Goal: Task Accomplishment & Management: Use online tool/utility

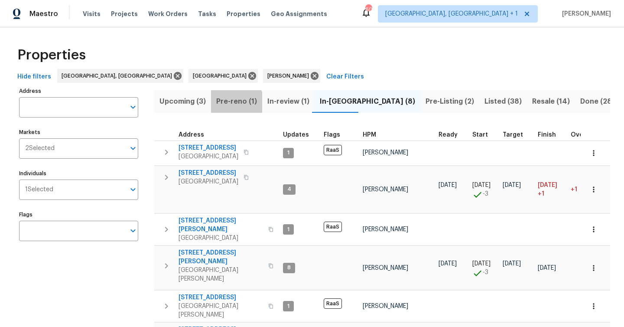
click at [234, 105] on span "Pre-reno (1)" at bounding box center [236, 101] width 41 height 12
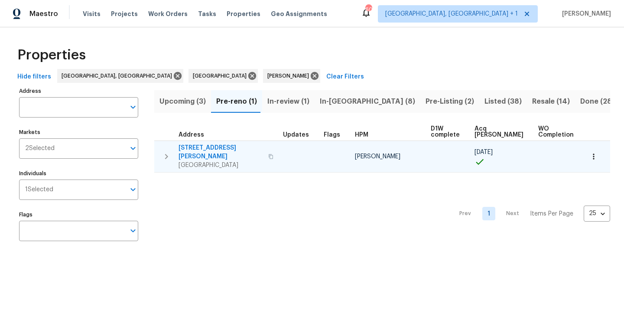
click at [590, 155] on icon "button" at bounding box center [593, 156] width 9 height 9
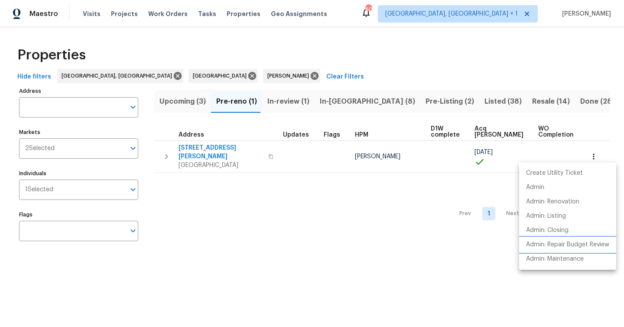
click at [574, 243] on p "Admin: Repair Budget Review" at bounding box center [567, 244] width 83 height 9
click at [172, 101] on div at bounding box center [312, 163] width 624 height 327
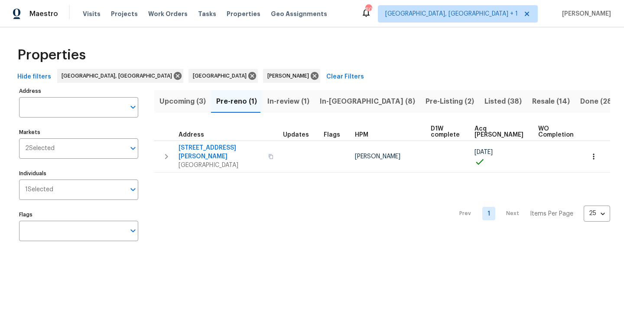
click at [172, 101] on span "Upcoming (3)" at bounding box center [182, 101] width 46 height 12
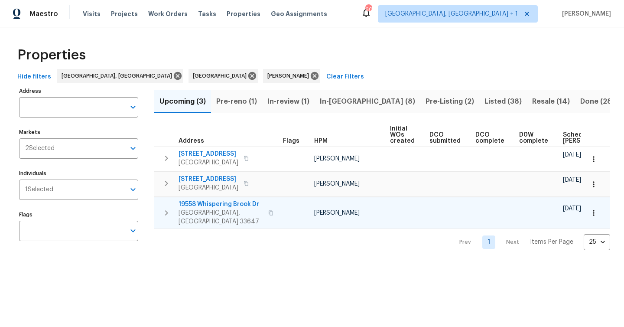
click at [595, 208] on icon "button" at bounding box center [593, 212] width 9 height 9
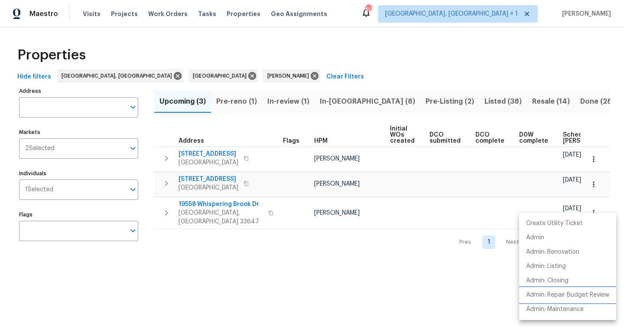
click at [573, 294] on p "Admin: Repair Budget Review" at bounding box center [567, 294] width 83 height 9
click at [334, 102] on div at bounding box center [312, 163] width 624 height 327
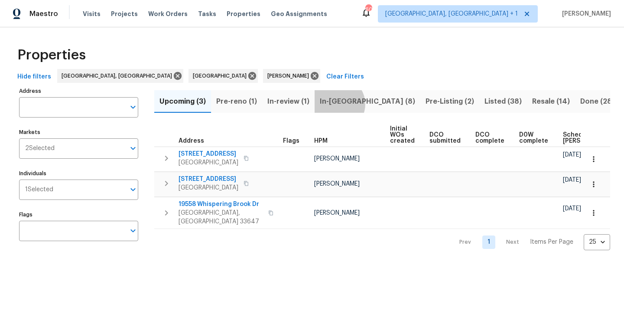
click at [334, 104] on span "In-reno (8)" at bounding box center [367, 101] width 95 height 12
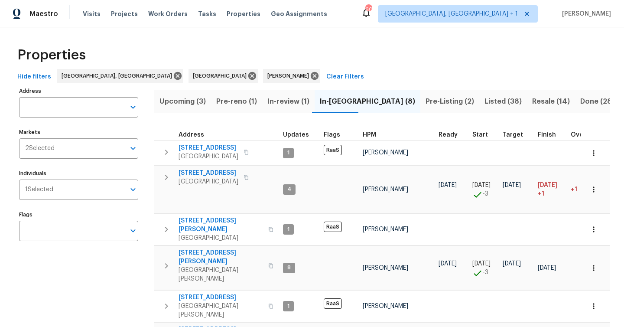
click at [181, 108] on button "Upcoming (3)" at bounding box center [182, 101] width 57 height 23
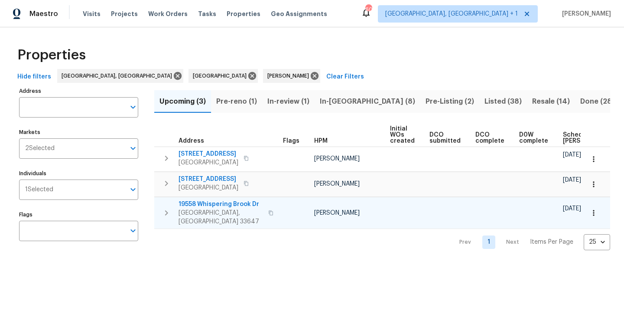
click at [242, 212] on span "Tampa, FL 33647" at bounding box center [220, 216] width 84 height 17
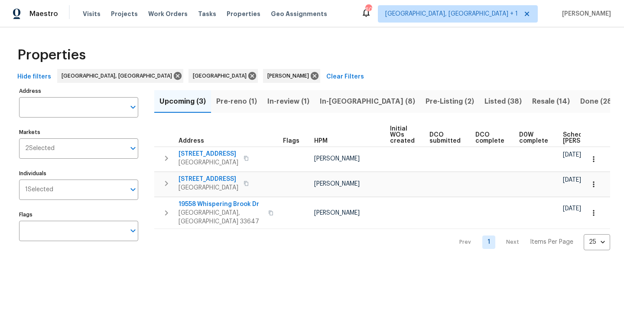
click at [247, 101] on span "Pre-reno (1)" at bounding box center [236, 101] width 41 height 12
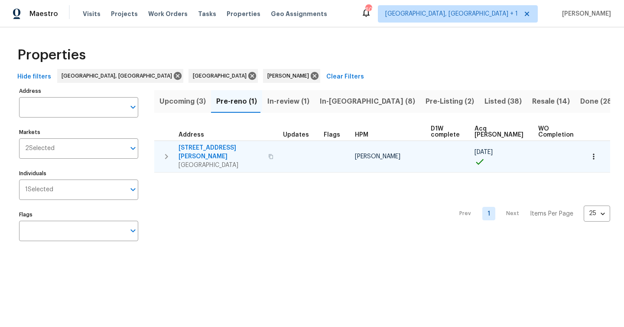
click at [224, 161] on span "Land O Lakes, FL 34638" at bounding box center [220, 165] width 84 height 9
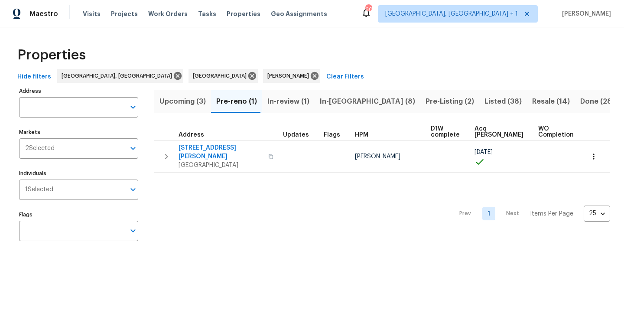
click at [190, 104] on span "Upcoming (3)" at bounding box center [182, 101] width 46 height 12
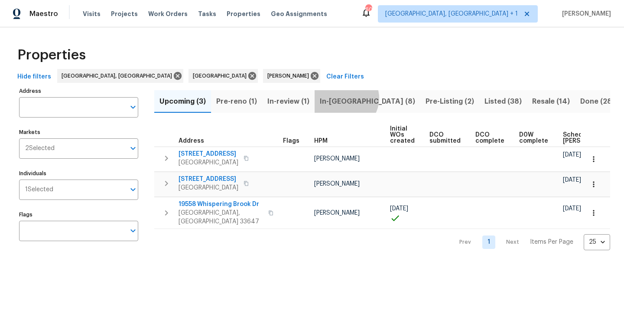
click at [342, 98] on span "In-reno (8)" at bounding box center [367, 101] width 95 height 12
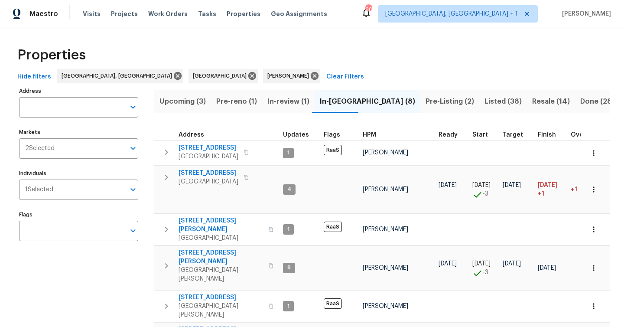
click at [243, 103] on span "Pre-reno (1)" at bounding box center [236, 101] width 41 height 12
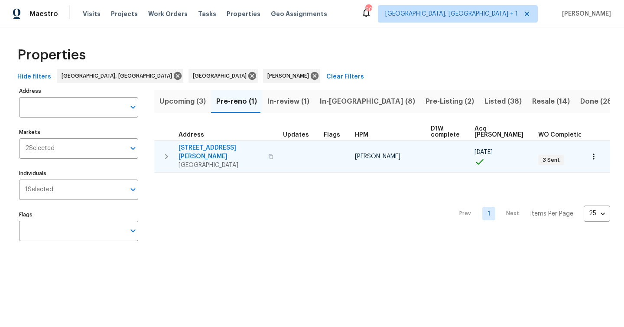
click at [595, 152] on icon "button" at bounding box center [593, 156] width 9 height 9
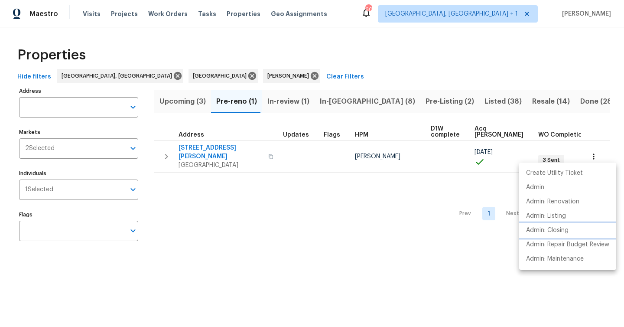
click at [566, 233] on p "Admin: Closing" at bounding box center [547, 230] width 42 height 9
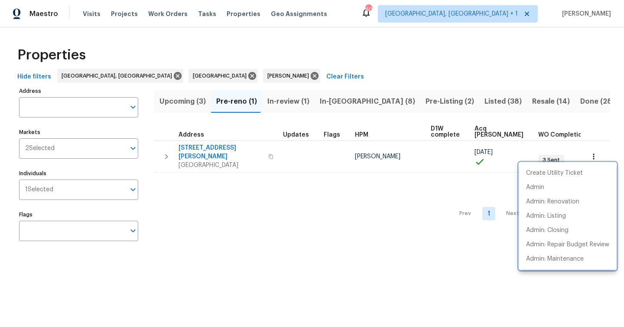
click at [334, 99] on div at bounding box center [312, 163] width 624 height 327
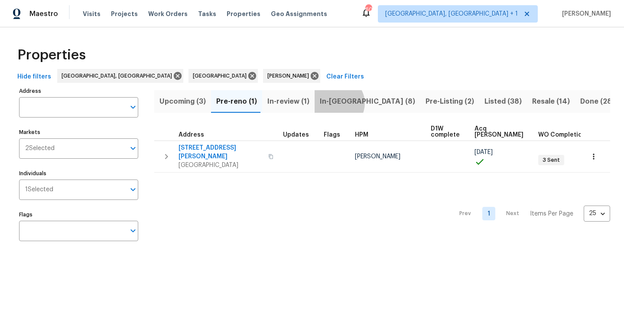
click at [334, 103] on span "In-reno (8)" at bounding box center [367, 101] width 95 height 12
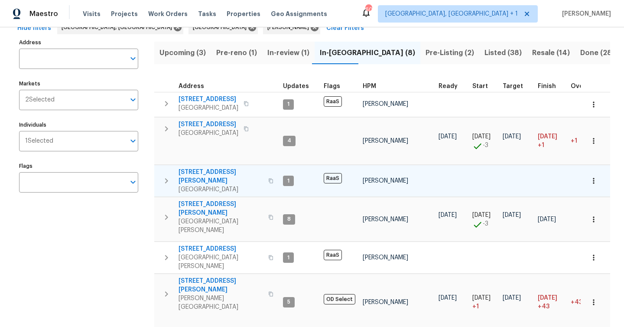
scroll to position [72, 0]
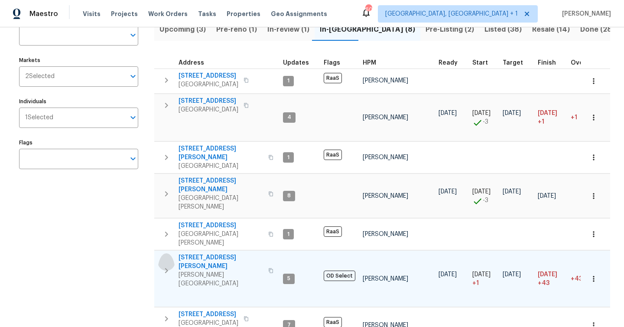
click at [165, 268] on icon "button" at bounding box center [166, 270] width 3 height 5
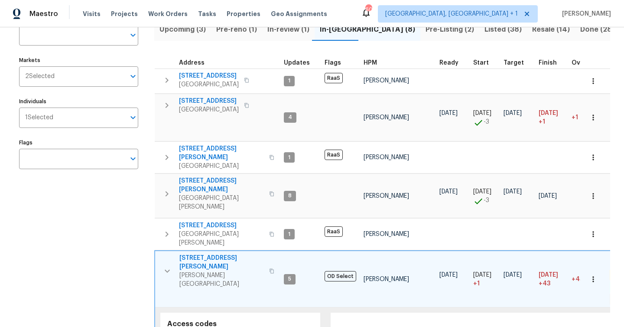
scroll to position [129, 0]
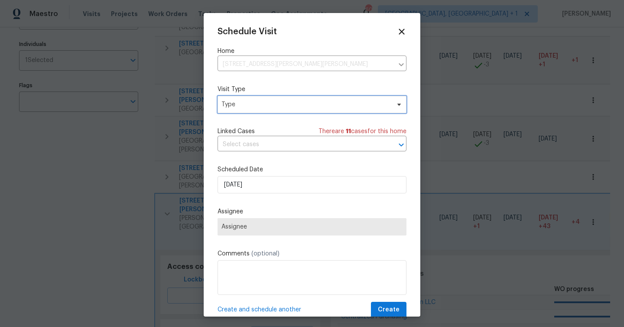
click at [247, 106] on span "Type" at bounding box center [305, 104] width 169 height 9
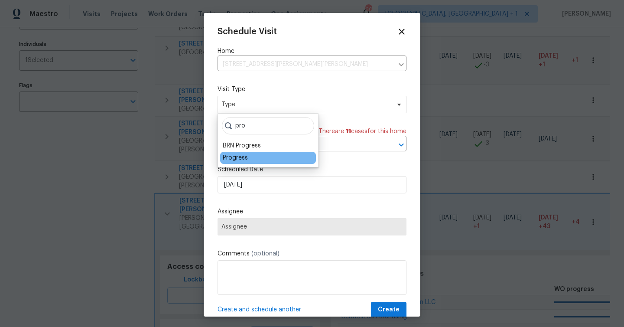
type input "pro"
click at [236, 158] on div "Progress" at bounding box center [235, 157] width 25 height 9
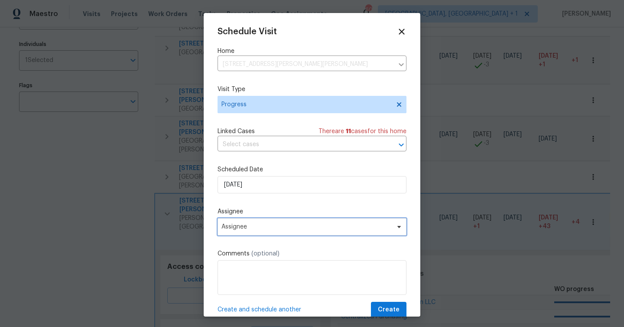
click at [256, 227] on span "Assignee" at bounding box center [306, 226] width 170 height 7
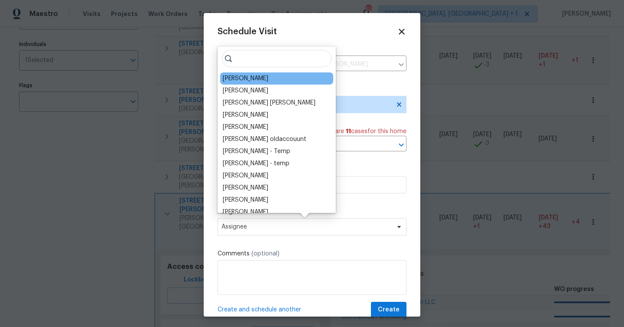
click at [262, 74] on div "[PERSON_NAME]" at bounding box center [276, 78] width 113 height 12
click at [254, 76] on div "[PERSON_NAME]" at bounding box center [276, 78] width 113 height 12
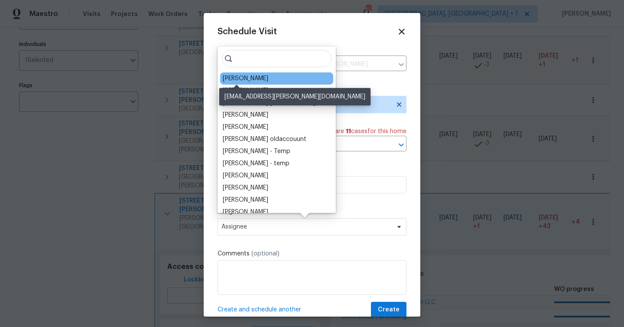
click at [241, 82] on div "[PERSON_NAME]" at bounding box center [245, 78] width 45 height 9
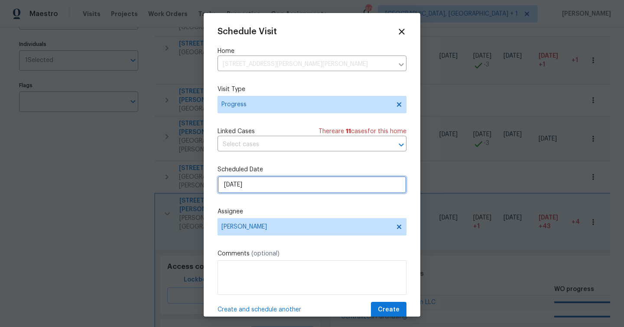
click at [272, 188] on input "9/1/2025" at bounding box center [311, 184] width 189 height 17
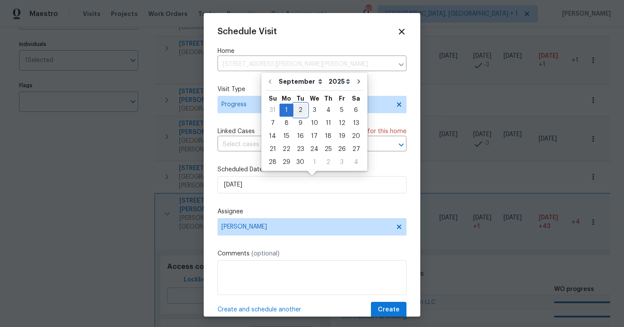
click at [298, 109] on div "2" at bounding box center [300, 110] width 14 height 12
type input "[DATE]"
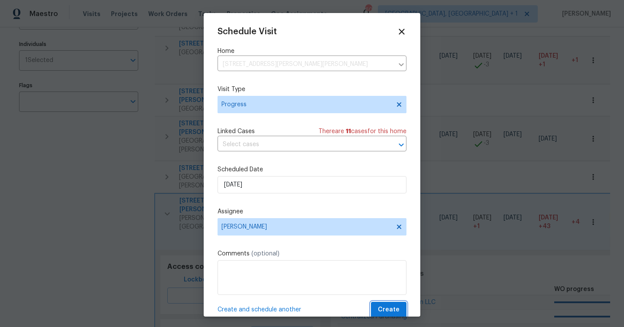
click at [395, 307] on span "Create" at bounding box center [389, 309] width 22 height 11
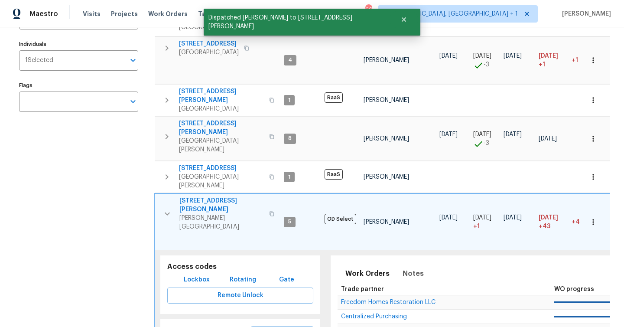
click at [171, 208] on icon "button" at bounding box center [167, 213] width 10 height 10
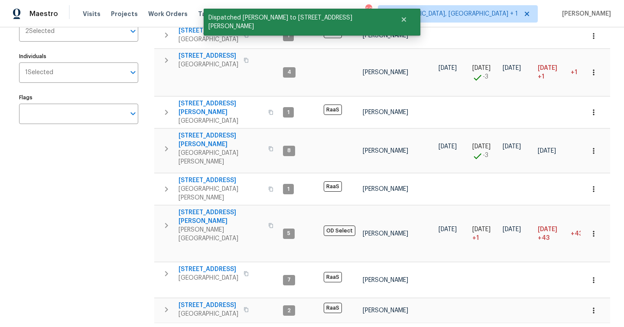
scroll to position [0, 0]
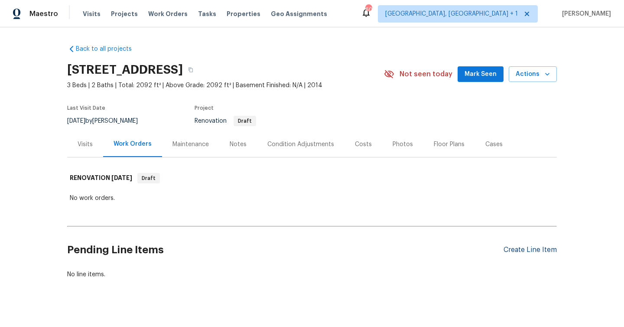
click at [524, 253] on div "Create Line Item" at bounding box center [529, 250] width 53 height 8
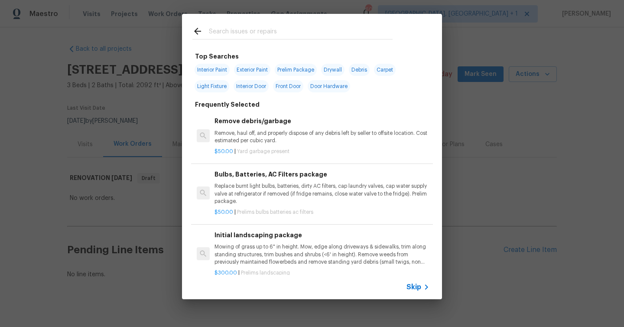
click at [260, 68] on span "Exterior Paint" at bounding box center [252, 70] width 36 height 12
type input "Exterior Paint"
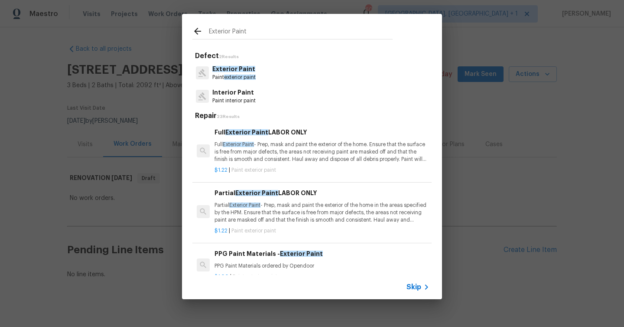
click at [274, 146] on p "Full Exterior Paint - Prep, mask and paint the exterior of the home. Ensure tha…" at bounding box center [321, 152] width 215 height 22
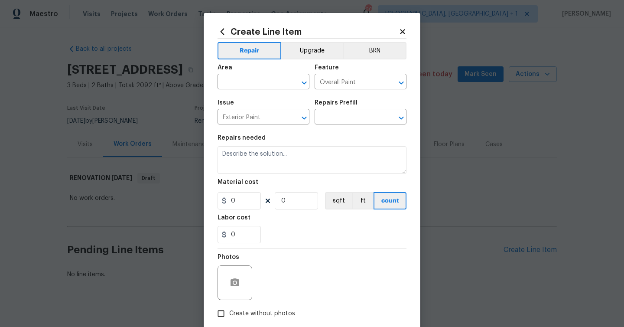
type input "Full Exterior Paint LABOR ONLY $1.22"
type textarea "Full Exterior Paint - Prep, mask and paint the exterior of the home. Ensure tha…"
type input "1.22"
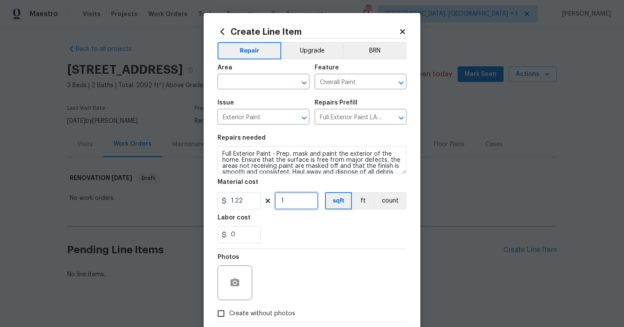
click at [296, 199] on input "1" at bounding box center [296, 200] width 43 height 17
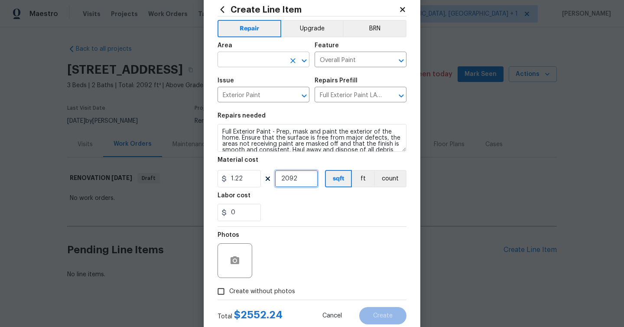
type input "2092"
click at [251, 56] on input "text" at bounding box center [251, 60] width 68 height 13
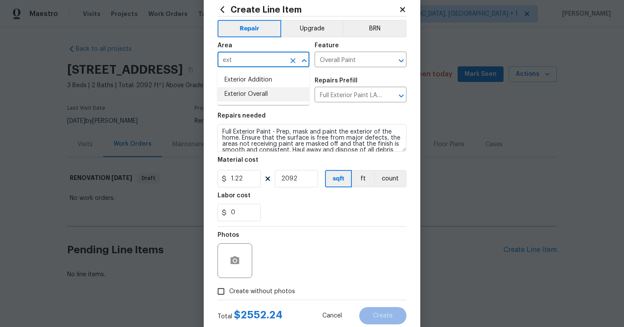
click at [266, 97] on li "Exterior Overall" at bounding box center [263, 94] width 92 height 14
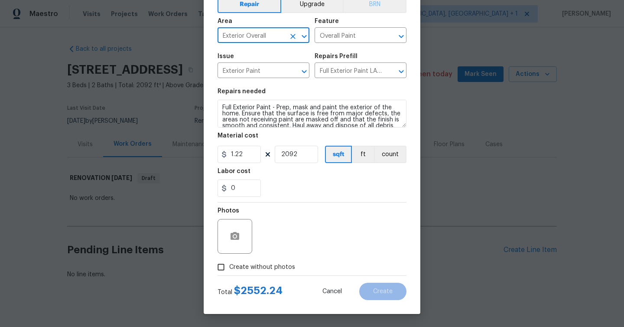
type input "Exterior Overall"
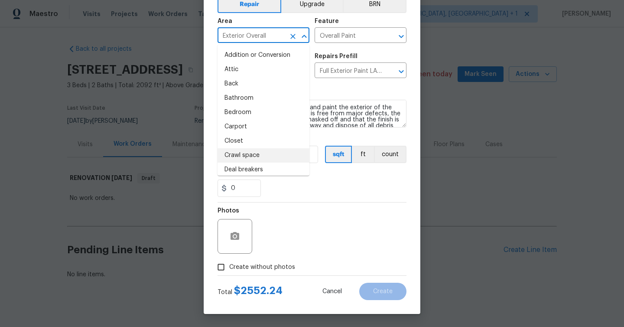
click at [311, 203] on div "Photos" at bounding box center [311, 230] width 189 height 56
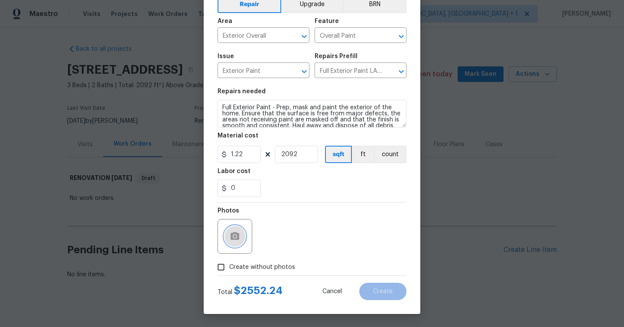
click at [244, 239] on button "button" at bounding box center [234, 236] width 21 height 21
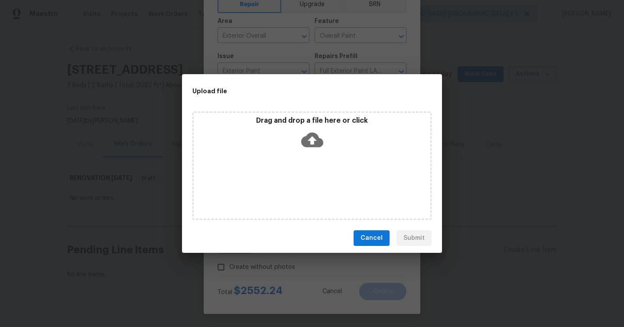
click at [321, 130] on icon at bounding box center [312, 140] width 22 height 22
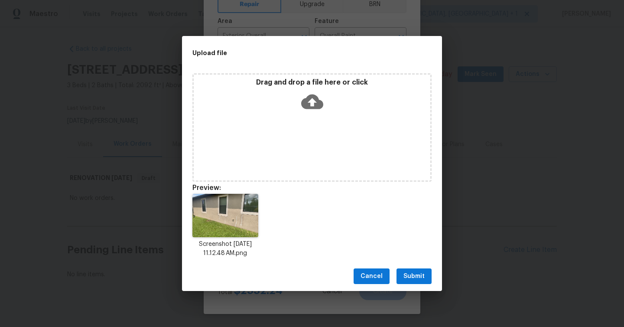
click at [412, 274] on span "Submit" at bounding box center [413, 276] width 21 height 11
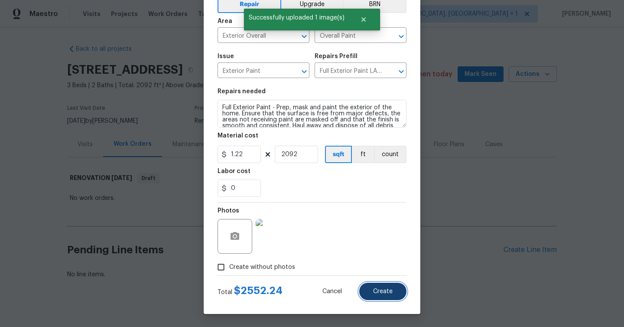
click at [396, 293] on button "Create" at bounding box center [382, 290] width 47 height 17
type input "0"
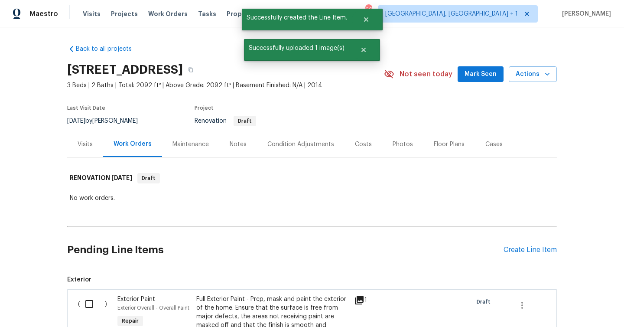
scroll to position [162, 0]
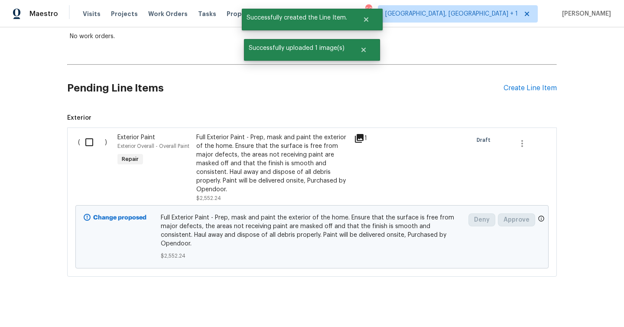
click at [88, 143] on input "checkbox" at bounding box center [92, 142] width 25 height 18
checkbox input "true"
click at [596, 313] on div "Cancel (1) Item Create Work Order" at bounding box center [312, 305] width 624 height 44
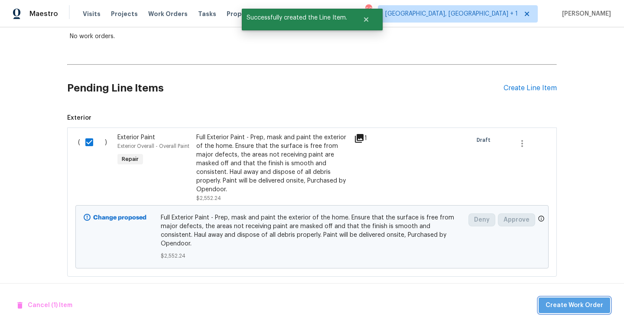
click at [590, 311] on button "Create Work Order" at bounding box center [574, 305] width 71 height 16
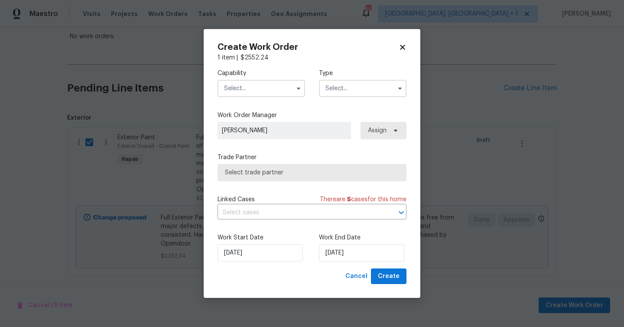
click at [231, 92] on input "text" at bounding box center [261, 88] width 88 height 17
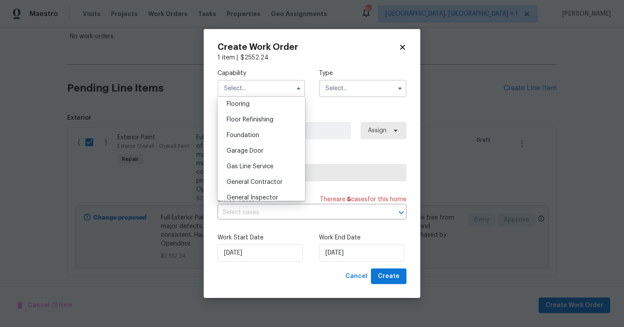
scroll to position [367, 0]
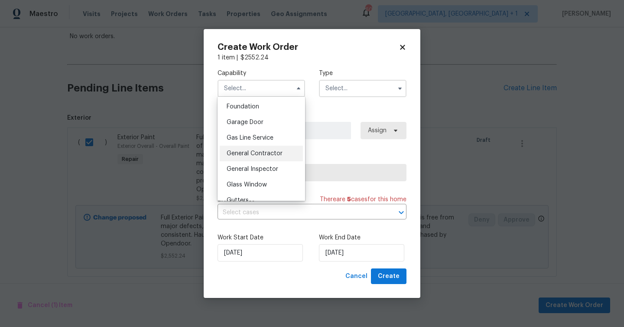
click at [242, 159] on div "General Contractor" at bounding box center [261, 154] width 83 height 16
type input "General Contractor"
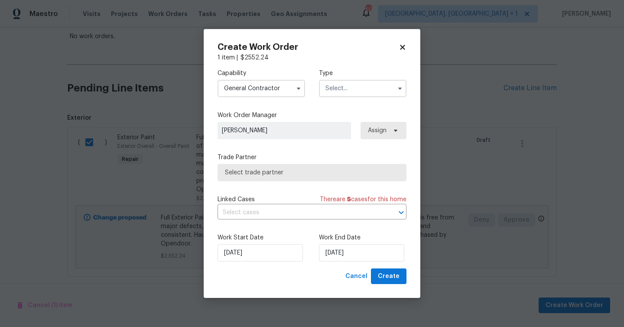
click at [338, 88] on input "text" at bounding box center [363, 88] width 88 height 17
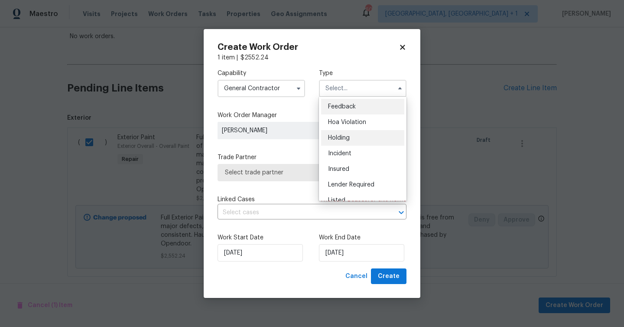
scroll to position [149, 0]
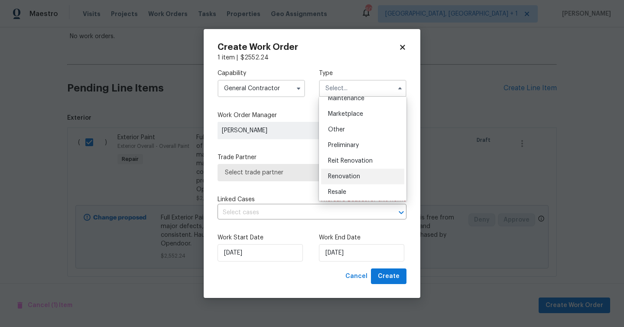
click at [350, 172] on div "Renovation" at bounding box center [362, 177] width 83 height 16
type input "Renovation"
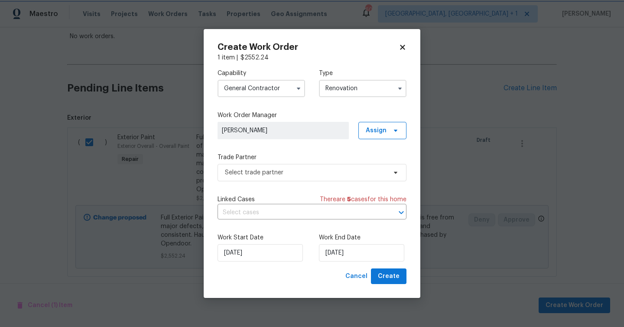
scroll to position [0, 0]
click at [326, 173] on span "Select trade partner" at bounding box center [306, 172] width 162 height 9
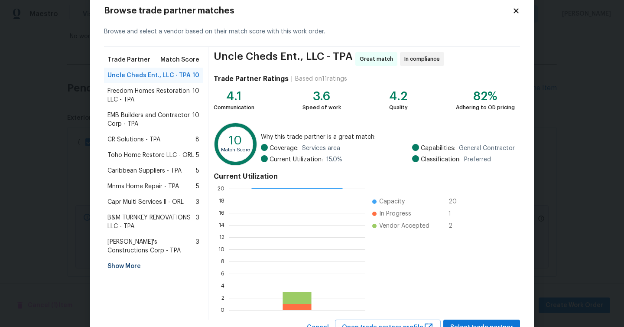
scroll to position [54, 0]
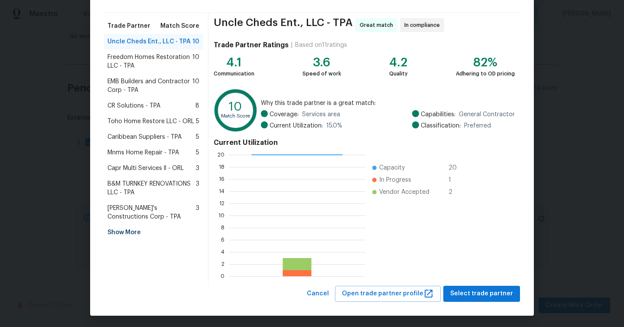
click at [129, 231] on div "Show More" at bounding box center [153, 232] width 99 height 16
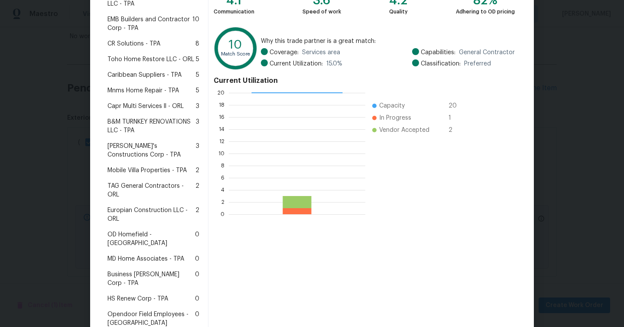
scroll to position [166, 0]
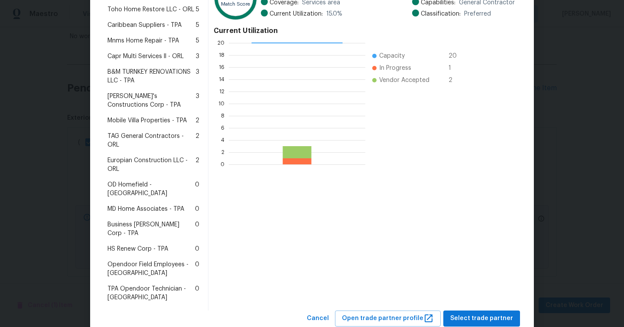
click at [148, 244] on span "HS Renew Corp - TPA" at bounding box center [137, 248] width 61 height 9
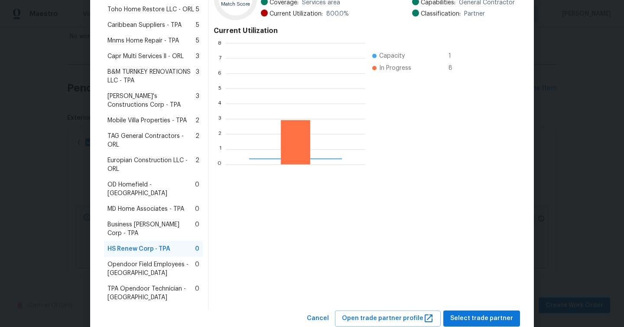
scroll to position [121, 139]
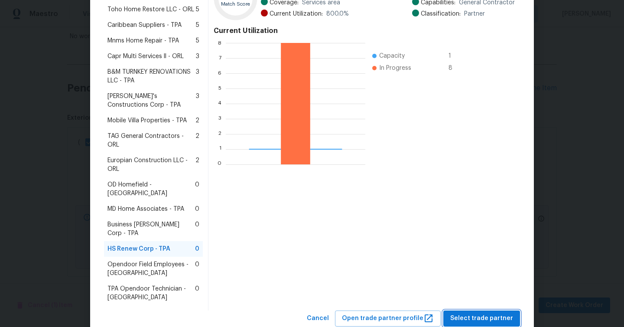
click at [478, 313] on span "Select trade partner" at bounding box center [481, 318] width 63 height 11
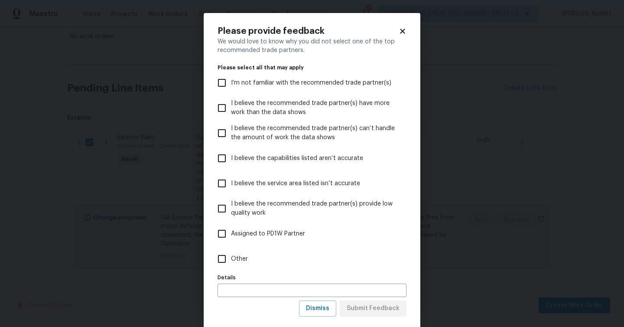
scroll to position [0, 0]
click at [243, 259] on span "Other" at bounding box center [239, 258] width 17 height 9
click at [231, 259] on input "Other" at bounding box center [222, 259] width 18 height 18
checkbox input "true"
click at [377, 311] on span "Submit Feedback" at bounding box center [373, 308] width 53 height 11
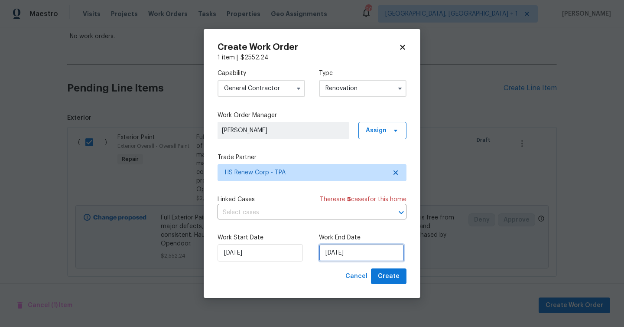
click at [382, 256] on input "9/12/2025" at bounding box center [361, 252] width 85 height 17
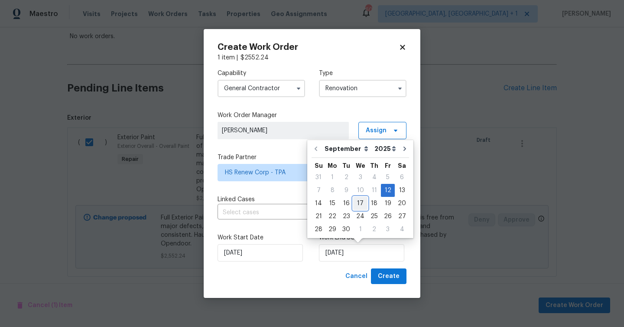
click at [356, 205] on div "17" at bounding box center [360, 203] width 14 height 12
type input "9/17/2025"
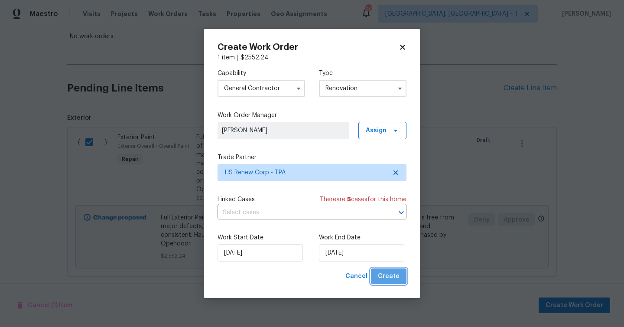
click at [392, 276] on span "Create" at bounding box center [389, 276] width 22 height 11
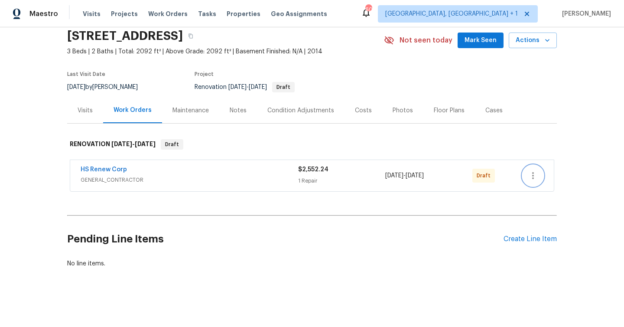
click at [534, 178] on icon "button" at bounding box center [533, 175] width 10 height 10
click at [551, 180] on li "Send to Vendor" at bounding box center [569, 176] width 94 height 14
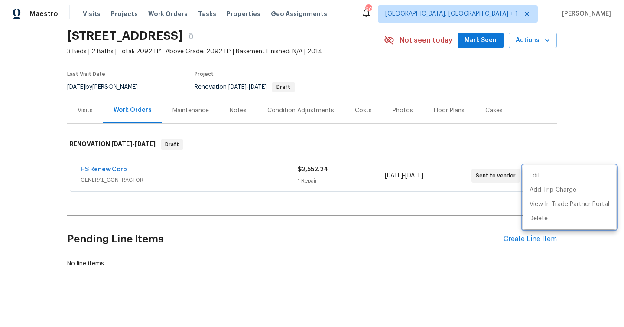
click at [493, 40] on div at bounding box center [312, 163] width 624 height 327
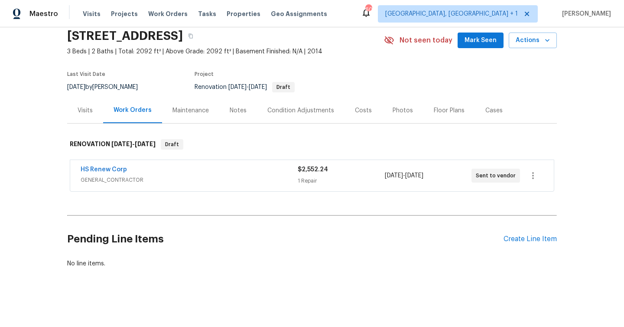
click at [492, 42] on span "Mark Seen" at bounding box center [480, 40] width 32 height 11
click at [247, 109] on div "Notes" at bounding box center [238, 110] width 38 height 26
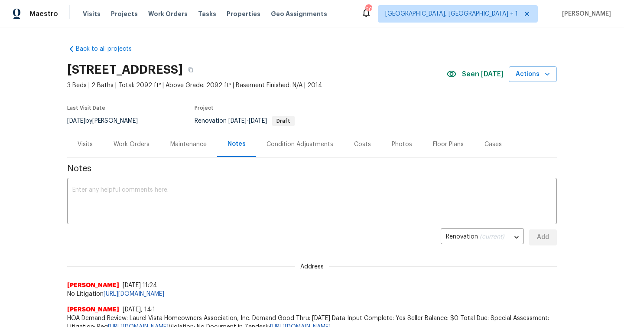
click at [140, 142] on div "Work Orders" at bounding box center [132, 144] width 36 height 9
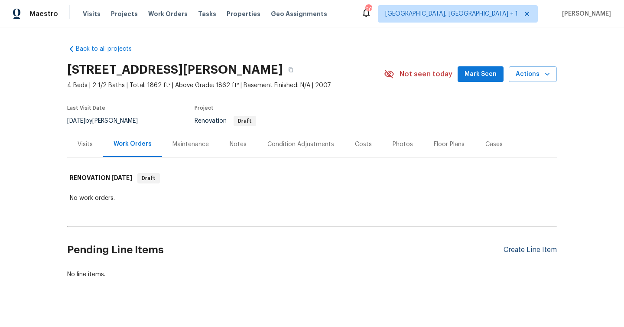
click at [526, 250] on div "Create Line Item" at bounding box center [529, 250] width 53 height 8
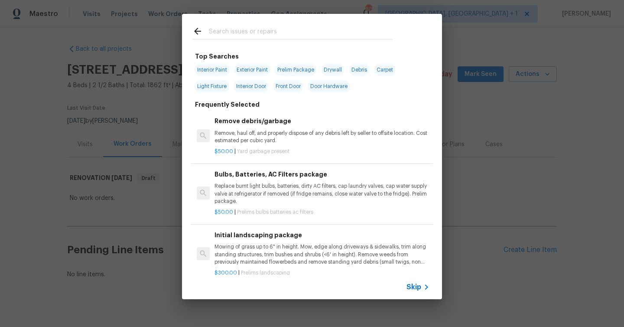
click at [246, 70] on span "Exterior Paint" at bounding box center [252, 70] width 36 height 12
type input "Exterior Paint"
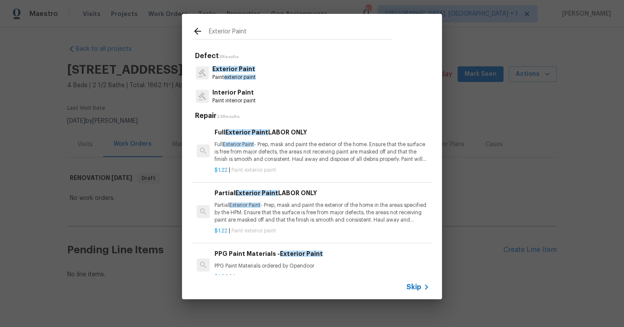
click at [239, 152] on p "Full Exterior Paint - Prep, mask and paint the exterior of the home. Ensure tha…" at bounding box center [321, 152] width 215 height 22
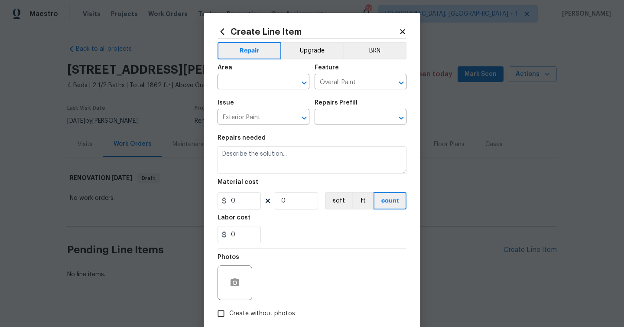
type input "Full Exterior Paint LABOR ONLY $1.22"
type textarea "Full Exterior Paint - Prep, mask and paint the exterior of the home. Ensure tha…"
type input "1.22"
type input "1"
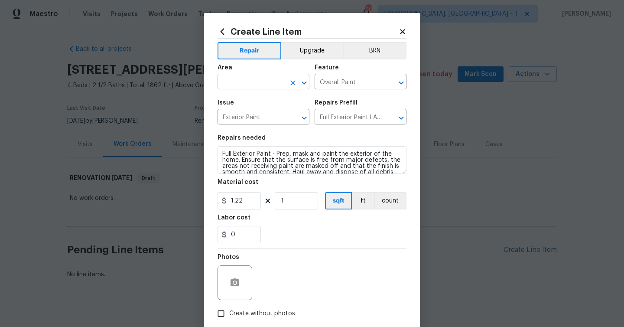
click at [249, 83] on input "text" at bounding box center [251, 82] width 68 height 13
click at [252, 117] on li "Exterior Overall" at bounding box center [263, 116] width 92 height 14
type input "Exterior Overall"
click at [301, 204] on input "1" at bounding box center [296, 200] width 43 height 17
click at [238, 284] on icon "button" at bounding box center [234, 282] width 9 height 8
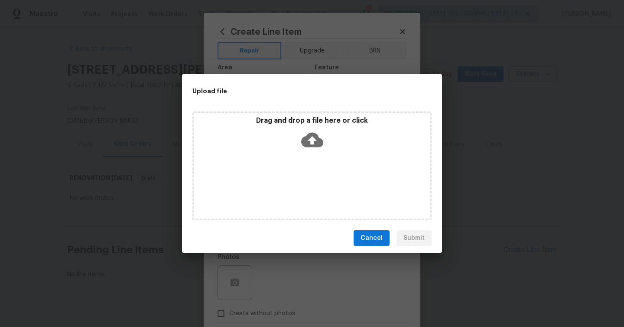
click at [312, 144] on icon at bounding box center [312, 140] width 22 height 15
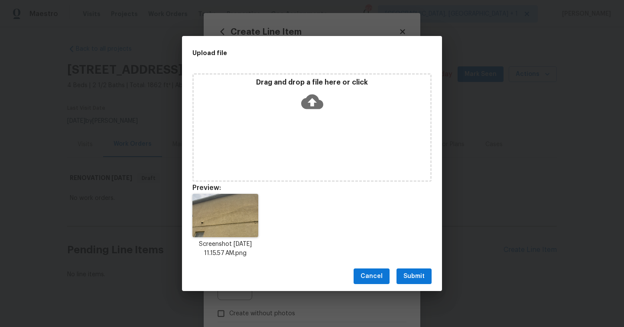
click at [414, 275] on span "Submit" at bounding box center [413, 276] width 21 height 11
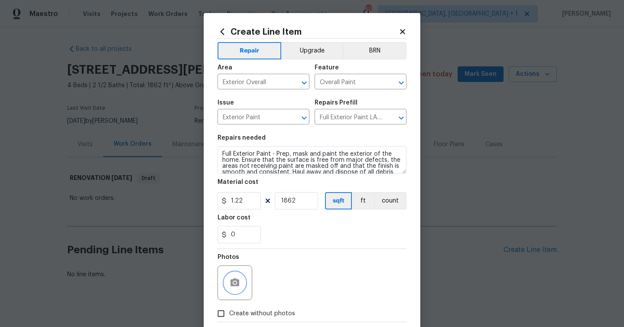
scroll to position [47, 0]
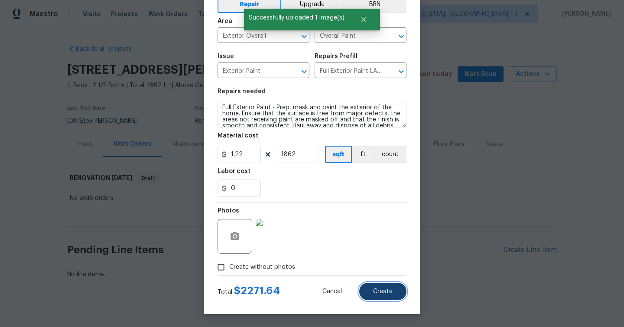
click at [386, 291] on span "Create" at bounding box center [382, 291] width 19 height 6
type input "0"
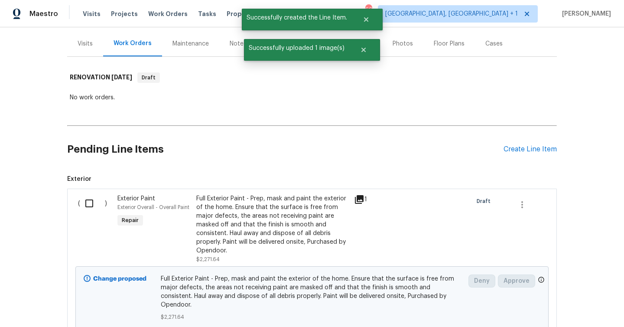
scroll to position [110, 0]
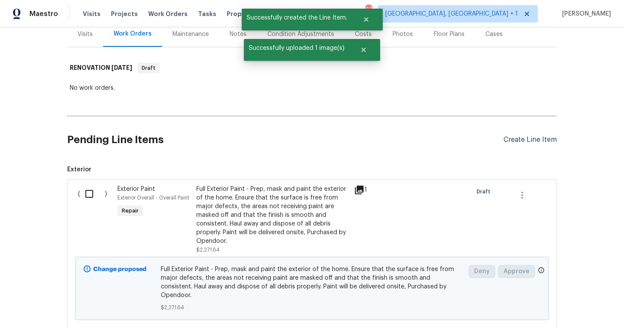
click at [530, 136] on div "Create Line Item" at bounding box center [529, 140] width 53 height 8
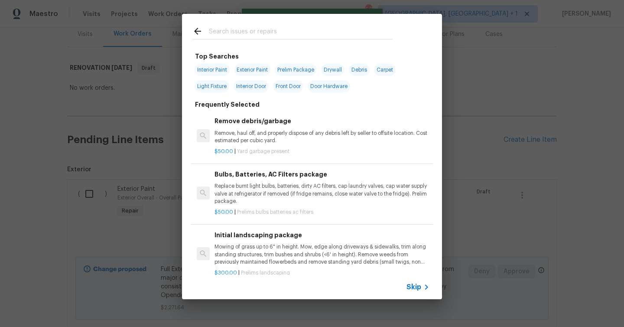
click at [234, 32] on input "text" at bounding box center [301, 32] width 184 height 13
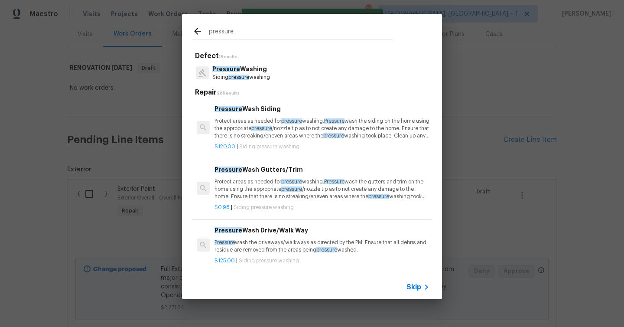
type input "pressure"
click at [251, 122] on p "Protect areas as needed for pressure washing. Pressure wash the siding on the h…" at bounding box center [321, 128] width 215 height 22
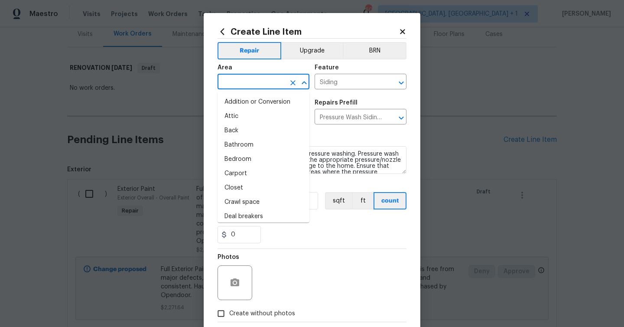
click at [253, 86] on input "text" at bounding box center [251, 82] width 68 height 13
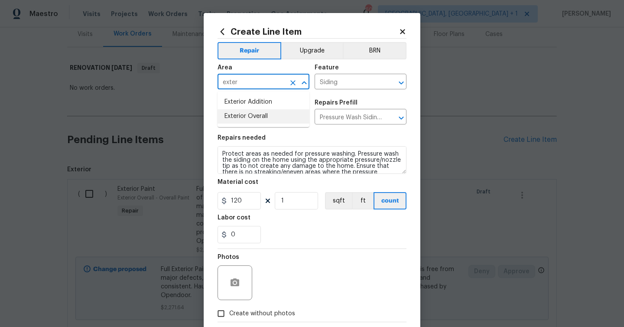
click at [255, 123] on li "Exterior Overall" at bounding box center [263, 116] width 92 height 14
type input "Exterior Overall"
click at [243, 196] on input "120" at bounding box center [238, 200] width 43 height 17
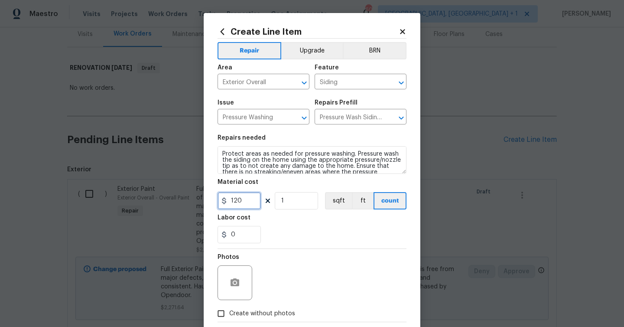
click at [243, 196] on input "120" at bounding box center [238, 200] width 43 height 17
type input "275"
click at [244, 278] on div at bounding box center [234, 282] width 35 height 35
click at [239, 287] on icon "button" at bounding box center [235, 282] width 10 height 10
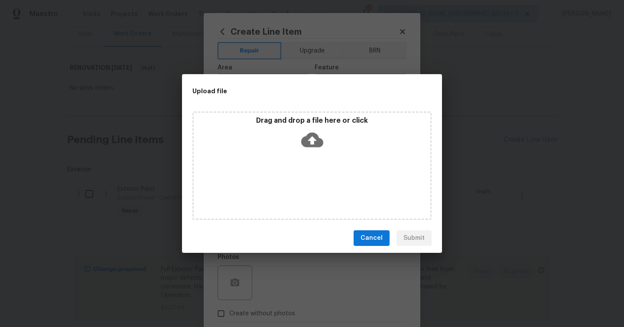
click at [318, 134] on icon at bounding box center [312, 140] width 22 height 22
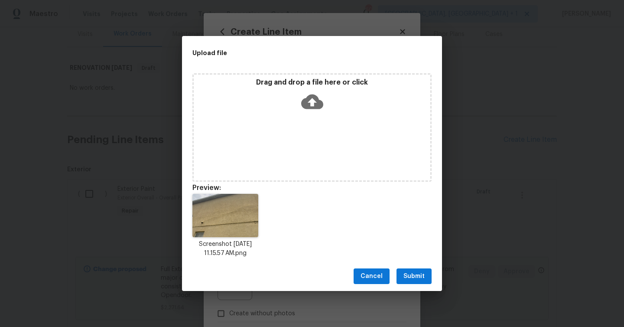
click at [418, 276] on span "Submit" at bounding box center [413, 276] width 21 height 11
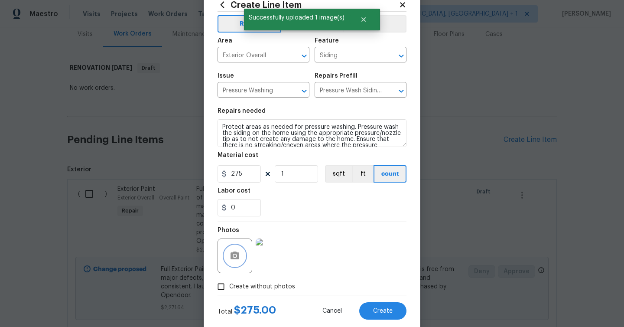
scroll to position [47, 0]
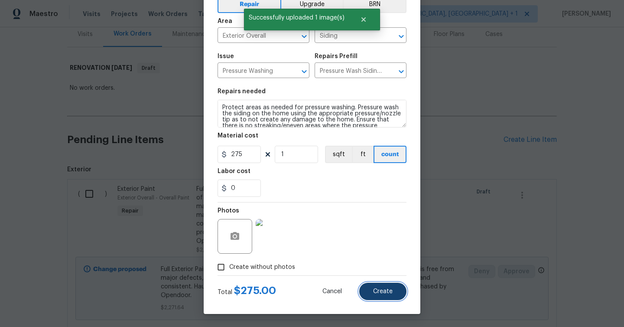
click at [389, 292] on span "Create" at bounding box center [382, 291] width 19 height 6
type input "0"
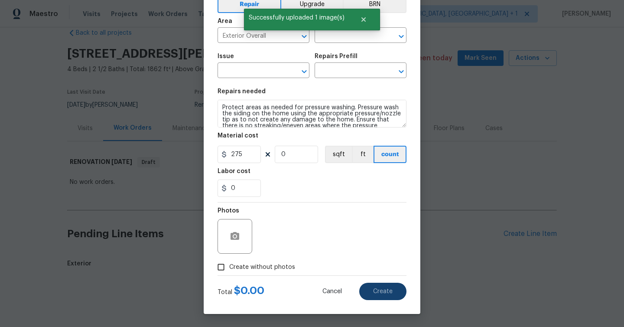
type input "0"
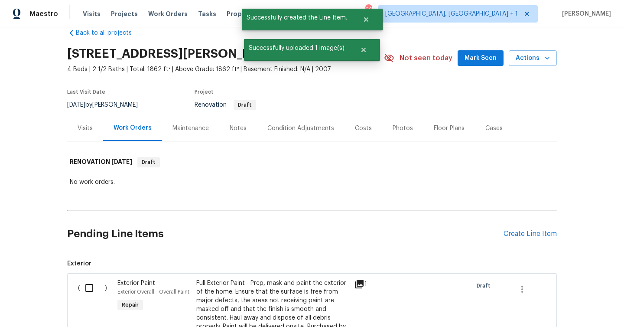
scroll to position [110, 0]
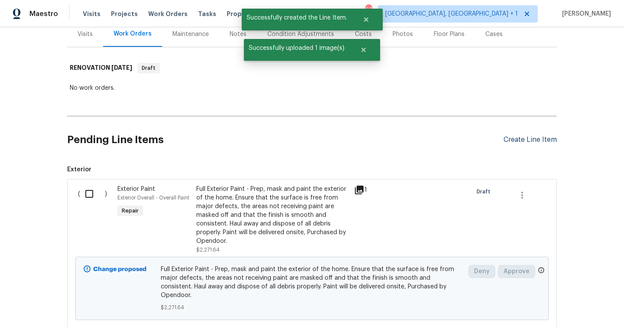
click at [526, 142] on div "Create Line Item" at bounding box center [529, 140] width 53 height 8
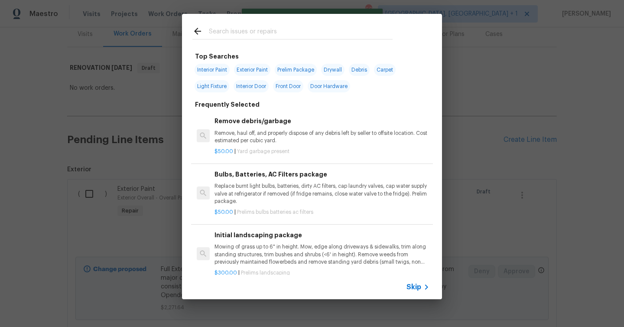
click at [358, 34] on input "text" at bounding box center [301, 32] width 184 height 13
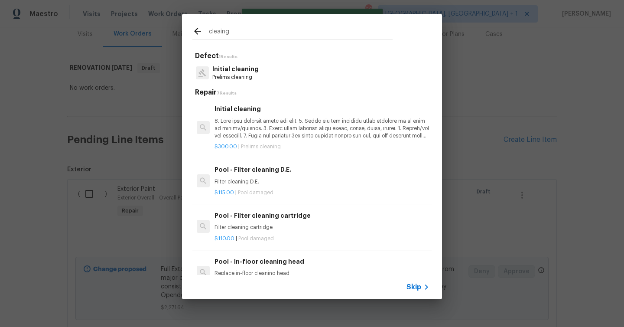
type input "cleaing"
click at [255, 125] on p at bounding box center [321, 128] width 215 height 22
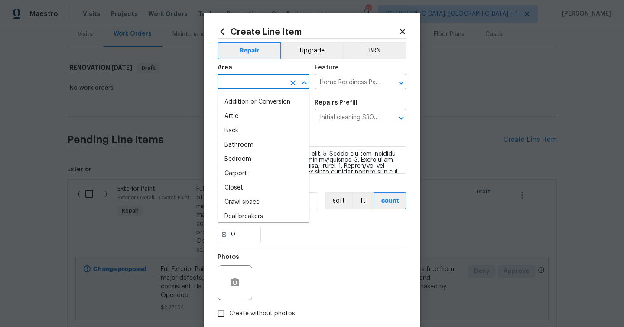
click at [260, 81] on input "text" at bounding box center [251, 82] width 68 height 13
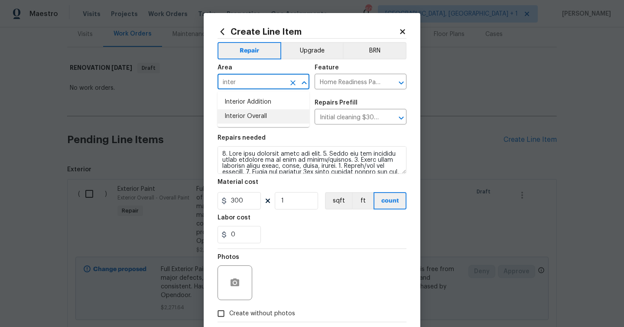
click at [249, 117] on li "Interior Overall" at bounding box center [263, 116] width 92 height 14
type input "Interior Overall"
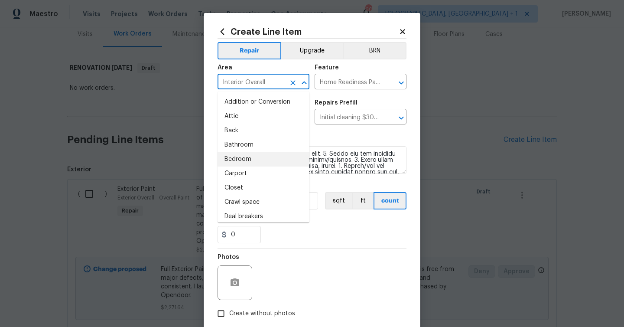
click at [334, 241] on div "0" at bounding box center [311, 234] width 189 height 17
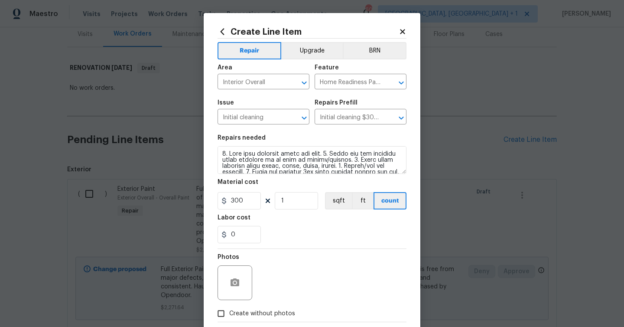
click at [227, 295] on div at bounding box center [234, 282] width 35 height 35
click at [237, 283] on icon "button" at bounding box center [234, 282] width 9 height 8
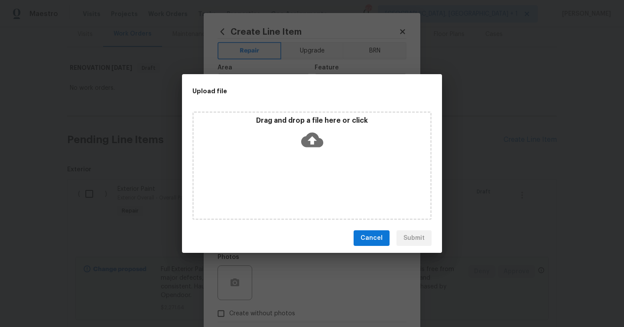
click at [310, 134] on icon at bounding box center [312, 140] width 22 height 15
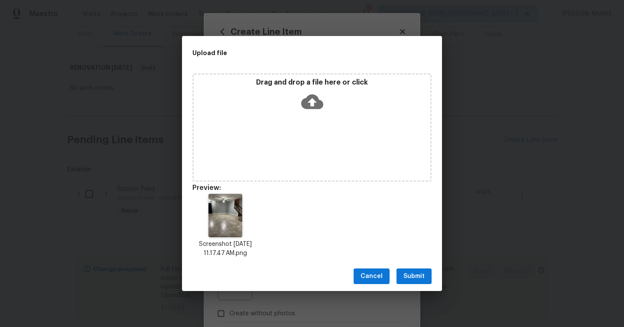
click at [412, 276] on span "Submit" at bounding box center [413, 276] width 21 height 11
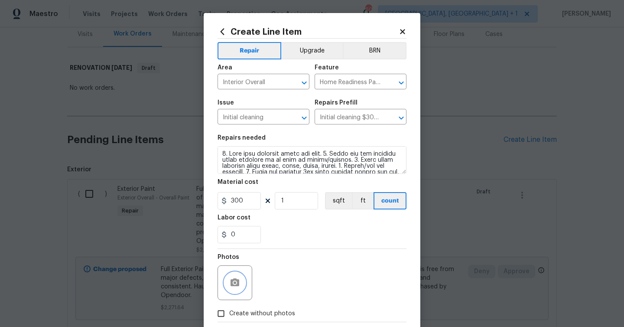
scroll to position [47, 0]
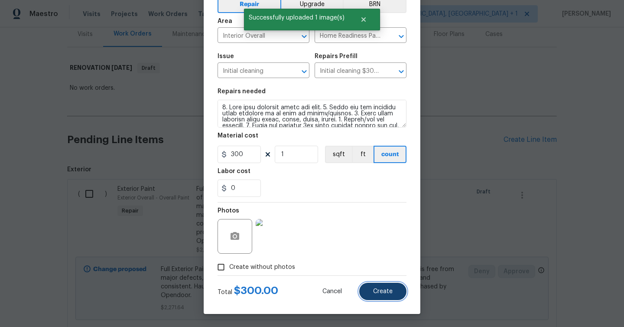
click at [391, 291] on span "Create" at bounding box center [382, 291] width 19 height 6
type input "0"
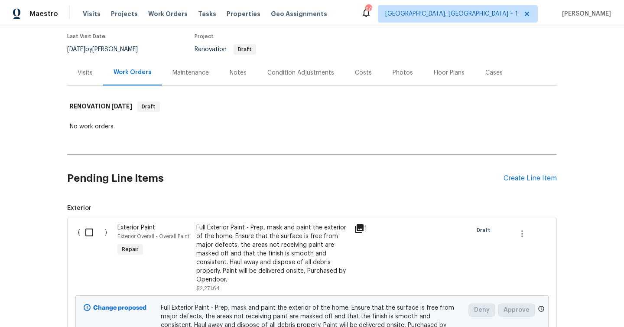
scroll to position [237, 0]
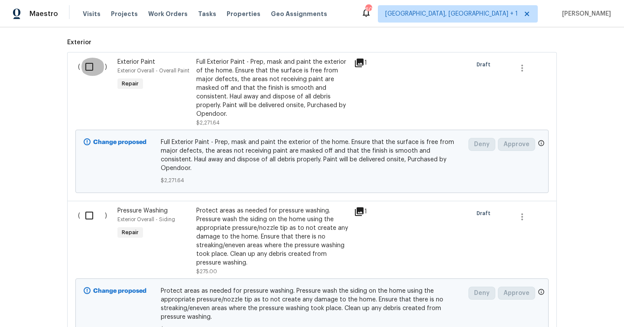
click at [93, 67] on input "checkbox" at bounding box center [92, 67] width 25 height 18
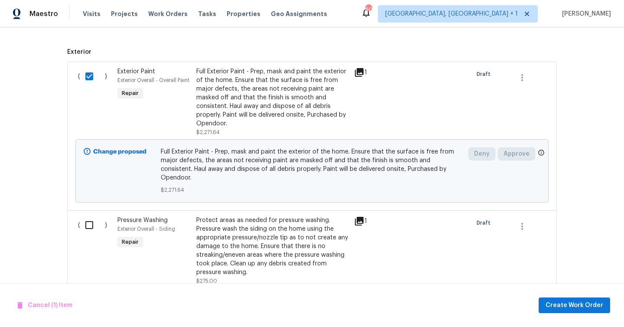
scroll to position [334, 0]
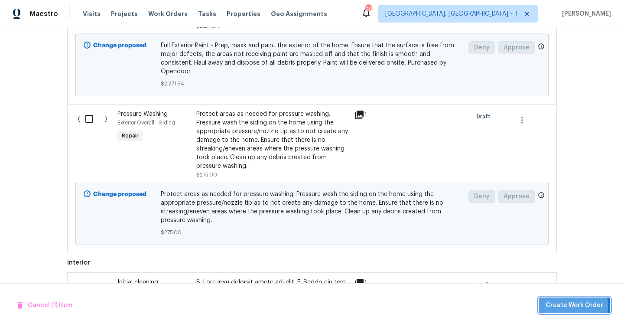
click at [552, 305] on span "Create Work Order" at bounding box center [574, 305] width 58 height 11
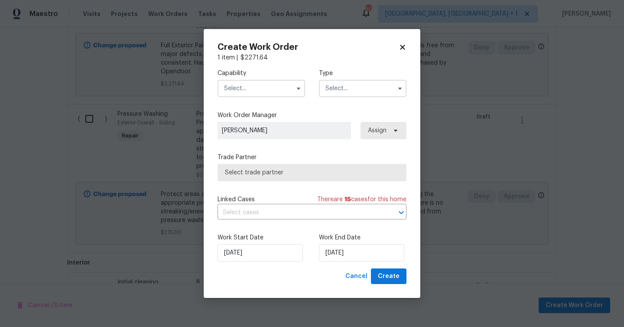
click at [400, 45] on icon at bounding box center [403, 47] width 8 height 8
checkbox input "false"
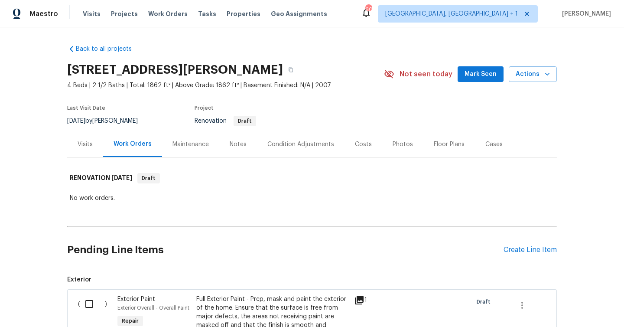
scroll to position [83, 0]
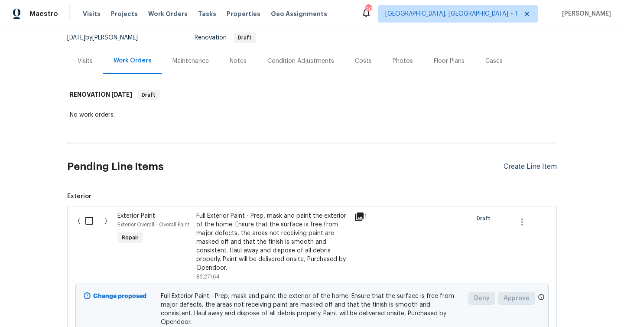
click at [534, 165] on div "Create Line Item" at bounding box center [529, 166] width 53 height 8
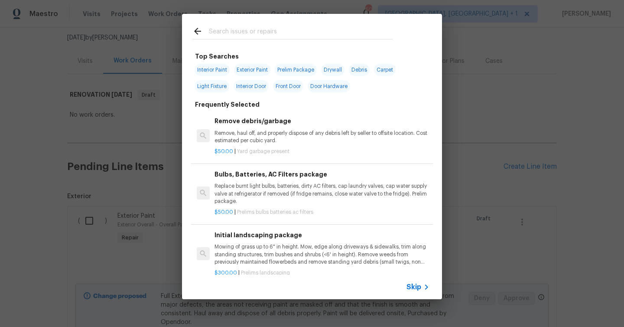
click at [253, 30] on input "text" at bounding box center [301, 32] width 184 height 13
click at [213, 73] on span "Interior Paint" at bounding box center [212, 70] width 35 height 12
type input "Interior Paint"
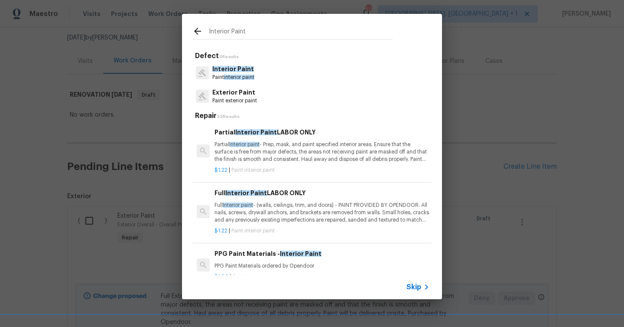
click at [272, 210] on p "Full Interior paint - (walls, ceilings, trim, and doors) - PAINT PROVIDED BY OP…" at bounding box center [321, 212] width 215 height 22
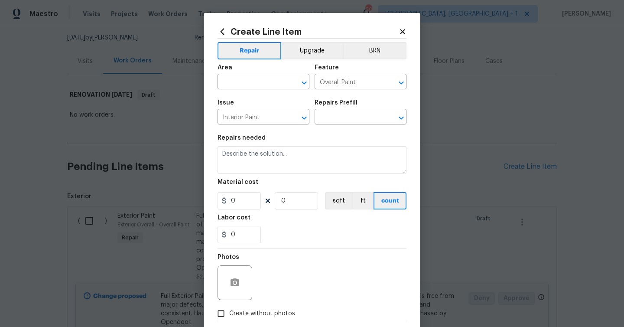
type input "Full Interior Paint LABOR ONLY $1.22"
type textarea "Full Interior paint - (walls, ceilings, trim, and doors) - PAINT PROVIDED BY OP…"
type input "1.22"
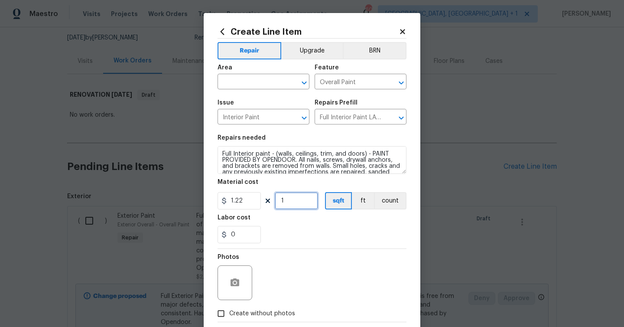
click at [284, 200] on input "1" at bounding box center [296, 200] width 43 height 17
type input "0"
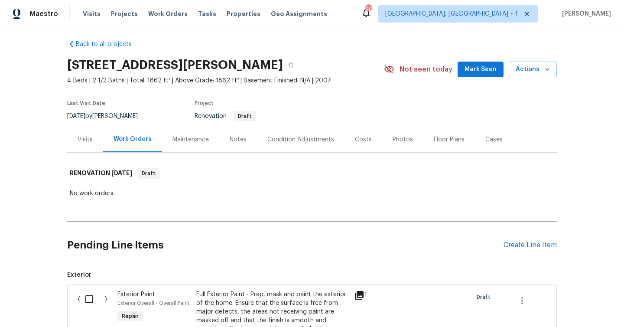
scroll to position [0, 0]
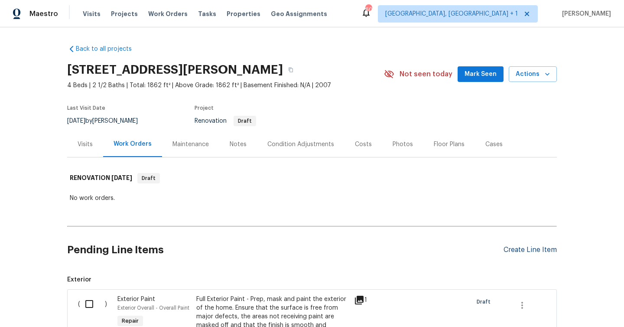
click at [534, 251] on div "Create Line Item" at bounding box center [529, 250] width 53 height 8
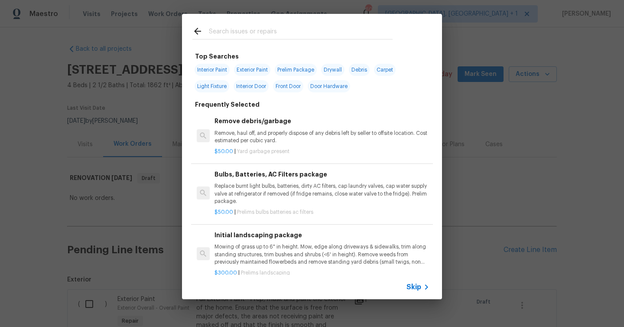
click at [216, 74] on span "Interior Paint" at bounding box center [212, 70] width 35 height 12
type input "Interior Paint"
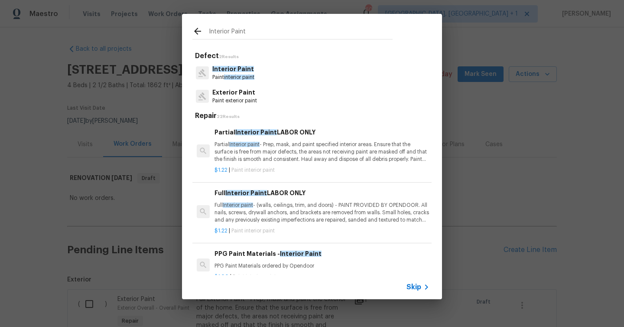
click at [301, 216] on p "Full Interior paint - (walls, ceilings, trim, and doors) - PAINT PROVIDED BY OP…" at bounding box center [321, 212] width 215 height 22
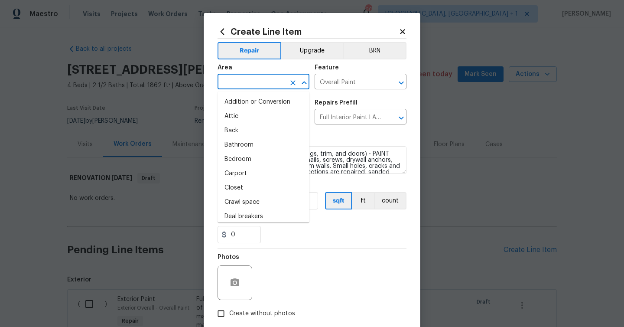
click at [275, 82] on input "text" at bounding box center [251, 82] width 68 height 13
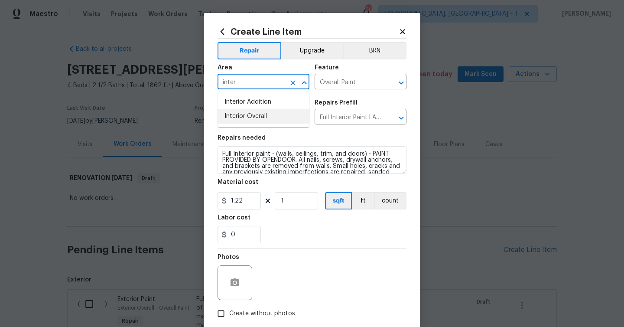
click at [258, 115] on li "Interior Overall" at bounding box center [263, 116] width 92 height 14
type input "Interior Overall"
click at [295, 199] on input "1" at bounding box center [296, 200] width 43 height 17
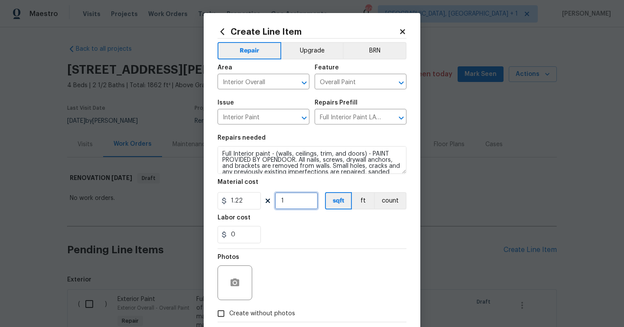
click at [295, 199] on input "1" at bounding box center [296, 200] width 43 height 17
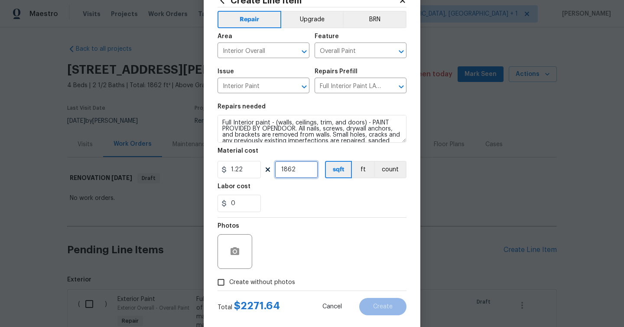
scroll to position [47, 0]
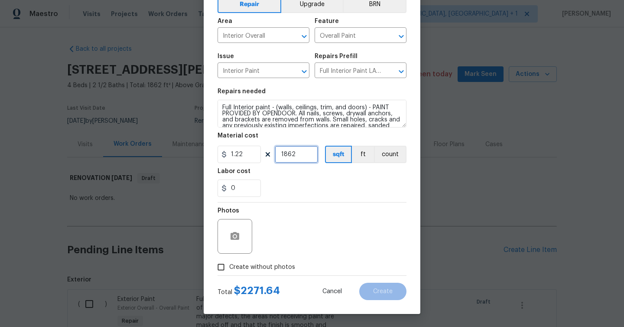
type input "1862"
click at [241, 242] on button "button" at bounding box center [234, 236] width 21 height 21
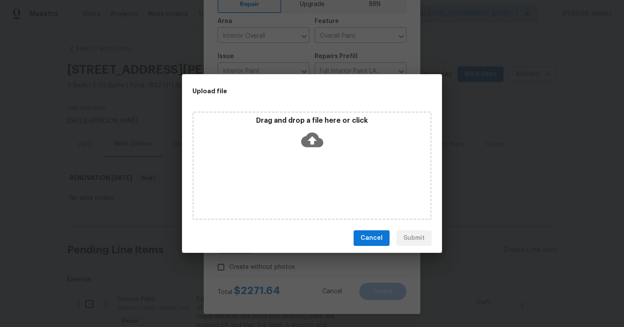
click at [314, 139] on icon at bounding box center [312, 140] width 22 height 22
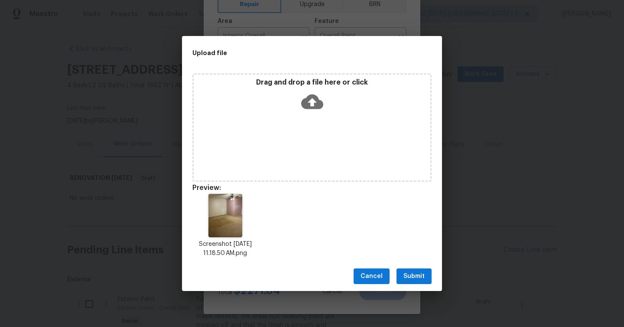
click at [410, 275] on span "Submit" at bounding box center [413, 276] width 21 height 11
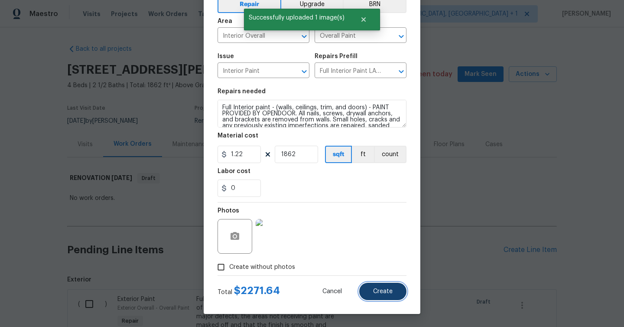
click at [387, 286] on button "Create" at bounding box center [382, 290] width 47 height 17
type input "0"
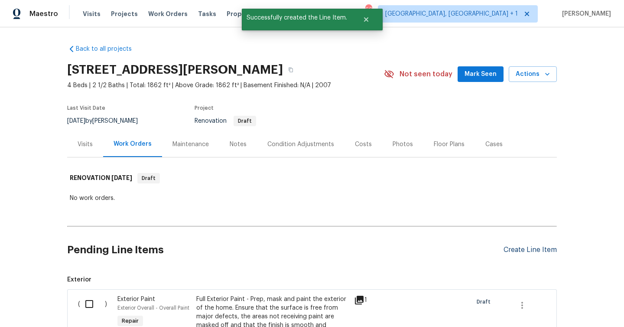
click at [527, 249] on div "Create Line Item" at bounding box center [529, 250] width 53 height 8
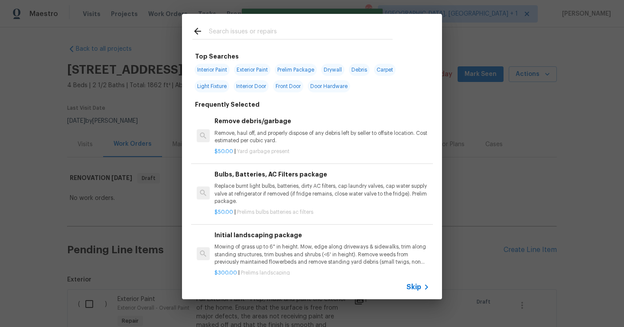
click at [263, 26] on input "text" at bounding box center [301, 32] width 184 height 13
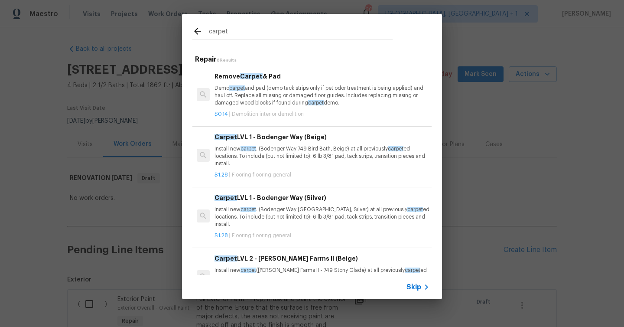
type input "carpet"
click at [282, 158] on p "Install new carpet . (Bodenger Way 749 Bird Bath, Beige) at all previously carp…" at bounding box center [321, 156] width 215 height 22
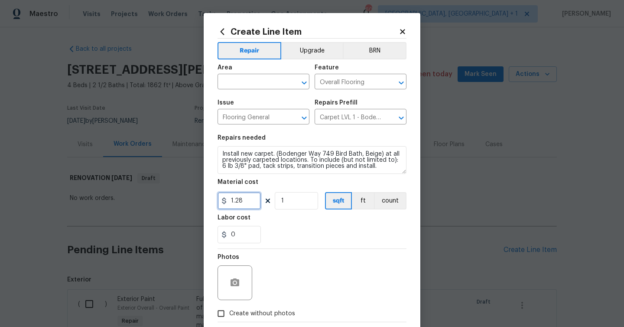
click at [250, 206] on input "1.28" at bounding box center [238, 200] width 43 height 17
type input "1.36"
click at [289, 201] on input "1" at bounding box center [296, 200] width 43 height 17
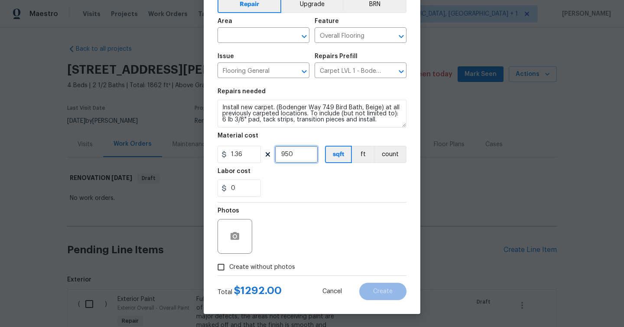
type input "950"
click at [244, 236] on button "button" at bounding box center [234, 236] width 21 height 21
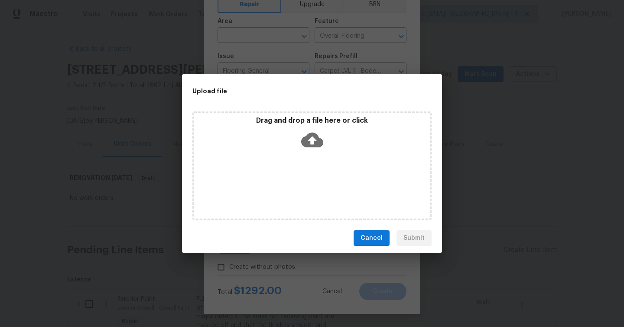
click at [315, 144] on icon at bounding box center [312, 140] width 22 height 15
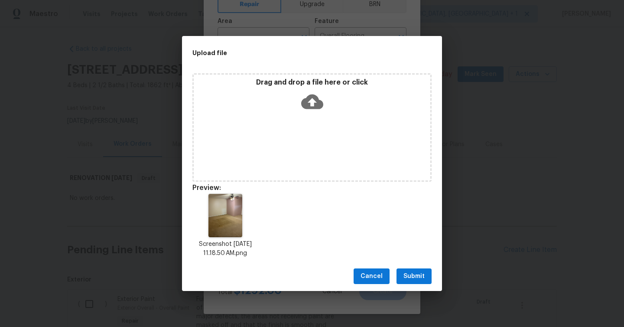
click at [415, 277] on span "Submit" at bounding box center [413, 276] width 21 height 11
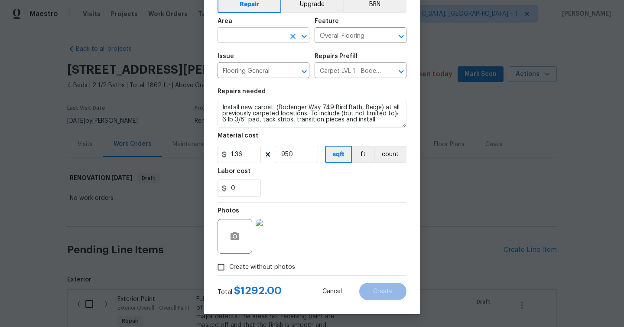
click at [250, 35] on input "text" at bounding box center [251, 35] width 68 height 13
click at [244, 68] on li "Interior Overall" at bounding box center [263, 69] width 92 height 14
type input "Interior Overall"
click at [387, 290] on span "Create" at bounding box center [382, 291] width 19 height 6
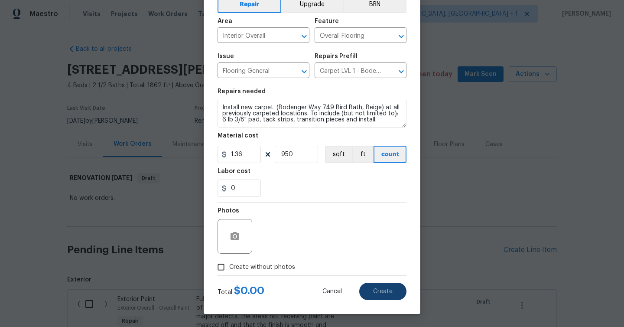
type input "0"
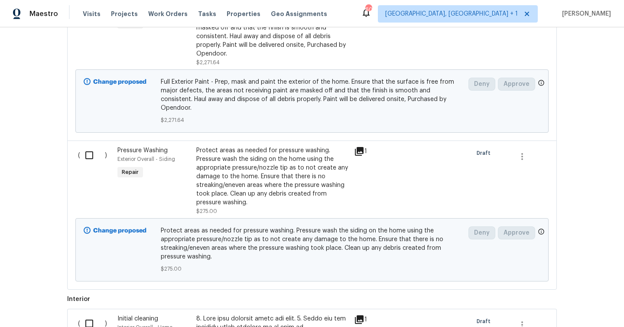
scroll to position [107, 0]
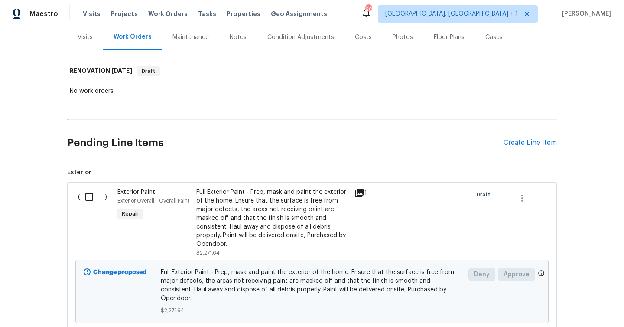
click at [84, 193] on input "checkbox" at bounding box center [92, 197] width 25 height 18
checkbox input "true"
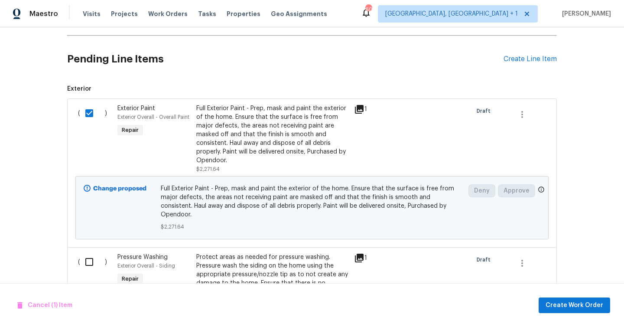
scroll to position [317, 0]
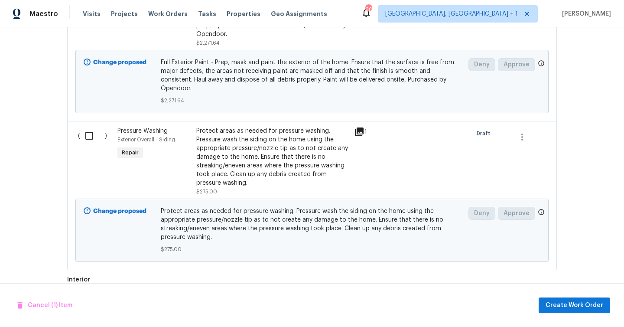
click at [92, 130] on input "checkbox" at bounding box center [92, 136] width 25 height 18
checkbox input "true"
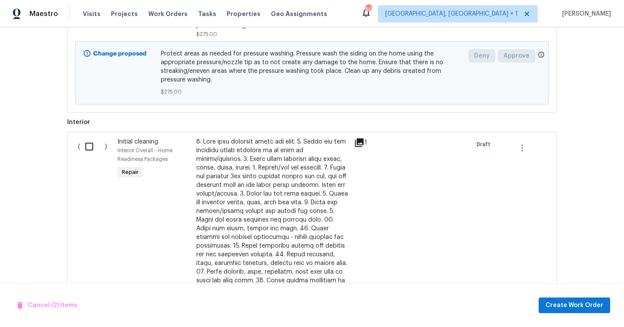
scroll to position [475, 0]
click at [92, 136] on input "checkbox" at bounding box center [92, 145] width 25 height 18
checkbox input "true"
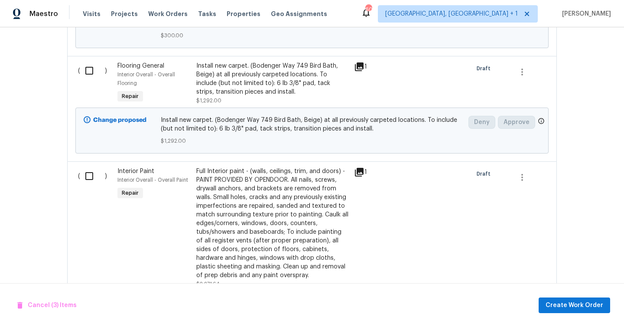
scroll to position [978, 0]
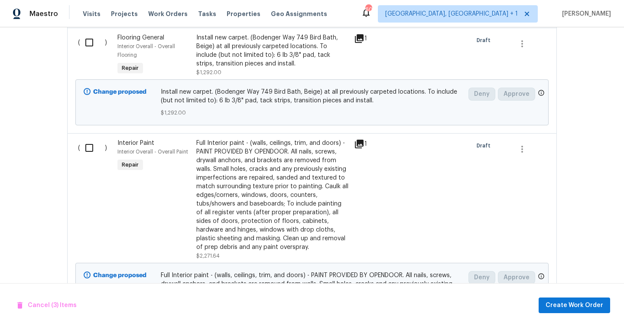
click at [88, 139] on input "checkbox" at bounding box center [92, 148] width 25 height 18
checkbox input "true"
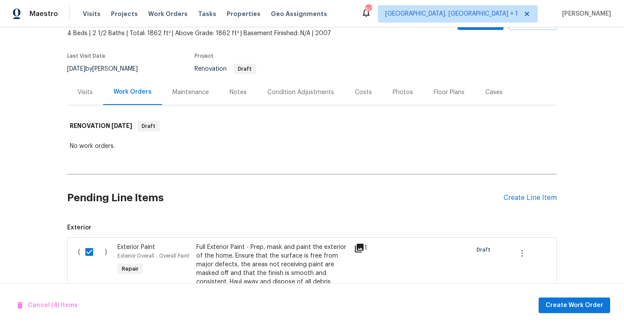
scroll to position [121, 0]
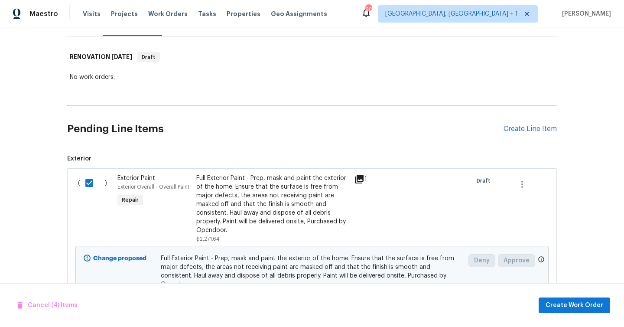
click at [564, 295] on div "Cancel (4) Items Create Work Order" at bounding box center [312, 305] width 624 height 44
click at [567, 306] on span "Create Work Order" at bounding box center [574, 305] width 58 height 11
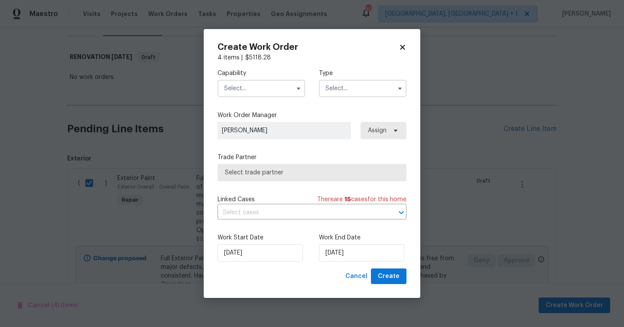
click at [242, 84] on input "text" at bounding box center [261, 88] width 88 height 17
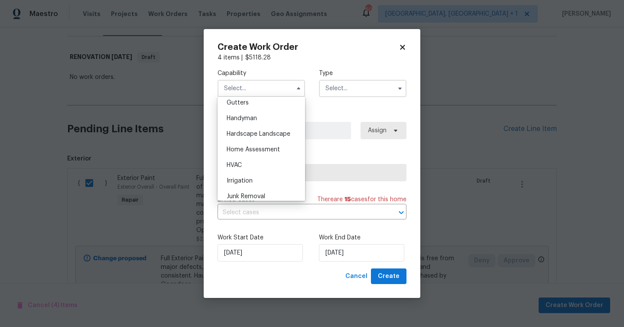
scroll to position [367, 0]
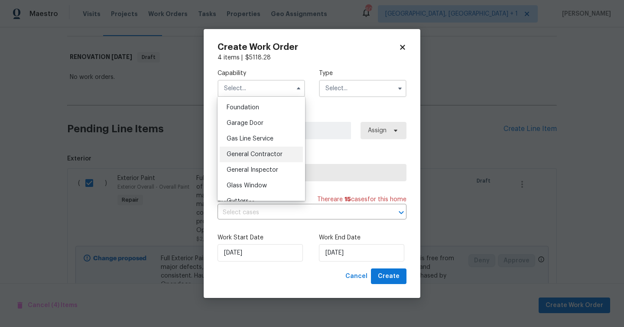
click at [265, 153] on span "General Contractor" at bounding box center [255, 154] width 56 height 6
type input "General Contractor"
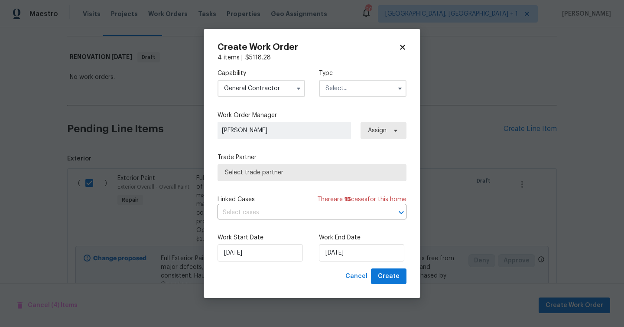
click at [365, 91] on input "text" at bounding box center [363, 88] width 88 height 17
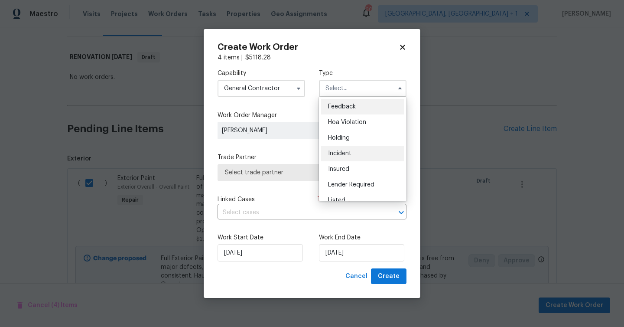
scroll to position [162, 0]
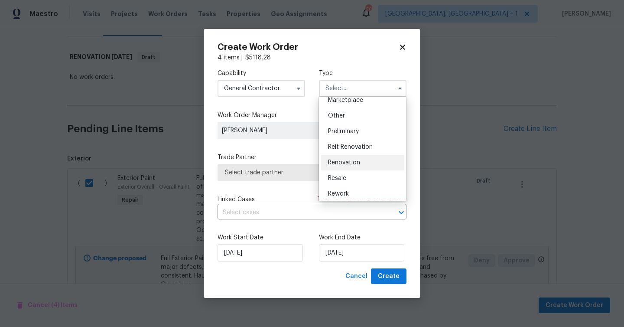
click at [357, 158] on div "Renovation" at bounding box center [362, 163] width 83 height 16
type input "Renovation"
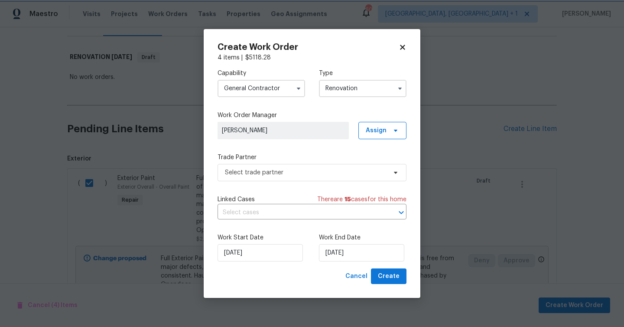
scroll to position [0, 0]
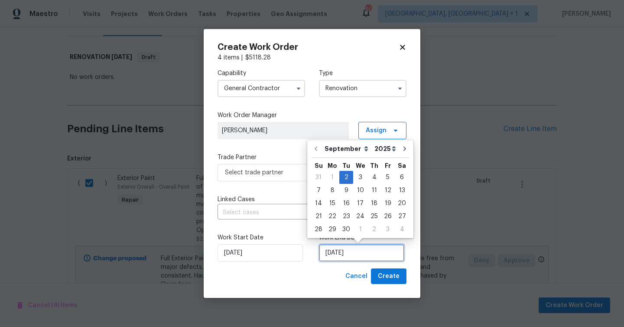
click at [363, 254] on input "9/2/2025" at bounding box center [361, 252] width 85 height 17
click at [384, 193] on div "12" at bounding box center [388, 190] width 14 height 12
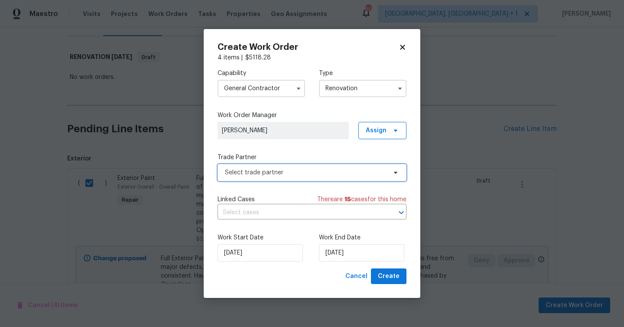
click at [311, 167] on span "Select trade partner" at bounding box center [311, 172] width 189 height 17
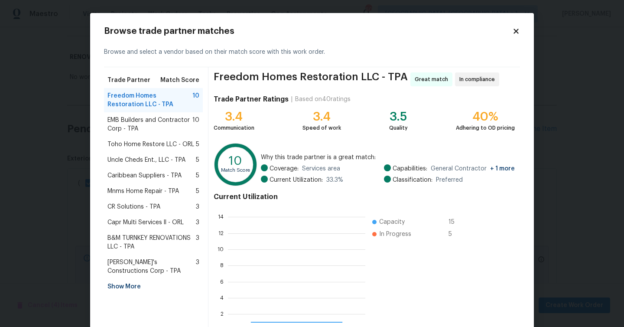
scroll to position [121, 137]
click at [160, 101] on span "Freedom Homes Restoration LLC - TPA" at bounding box center [149, 99] width 85 height 17
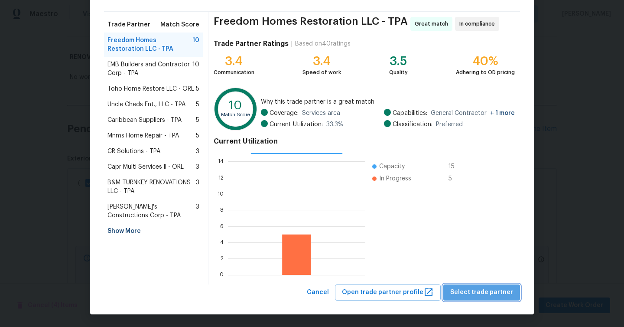
click at [493, 289] on span "Select trade partner" at bounding box center [481, 292] width 63 height 11
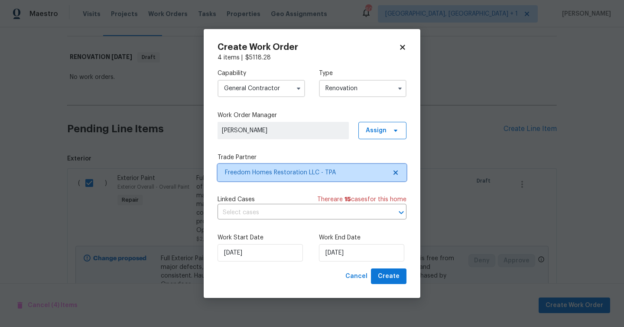
scroll to position [0, 0]
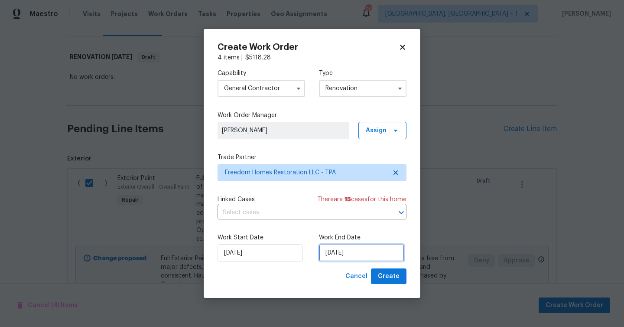
click at [372, 256] on input "9/12/2025" at bounding box center [361, 252] width 85 height 17
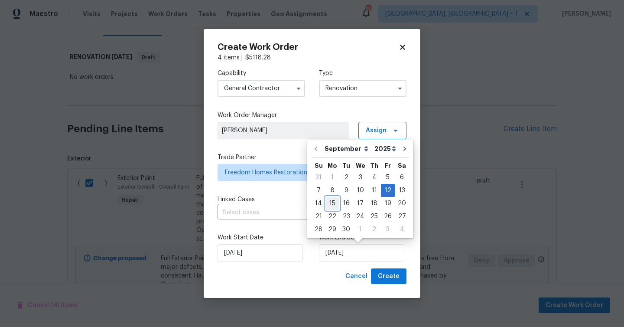
click at [334, 201] on div "15" at bounding box center [332, 203] width 14 height 12
type input "9/15/2025"
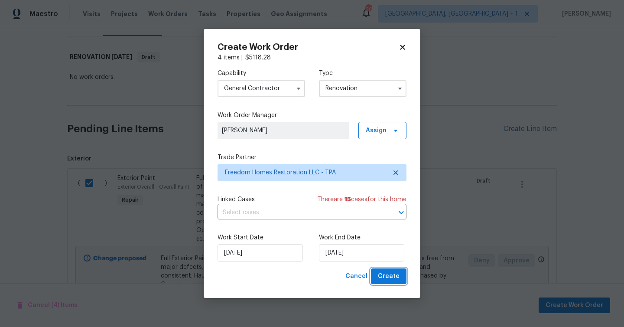
click at [391, 280] on span "Create" at bounding box center [389, 276] width 22 height 11
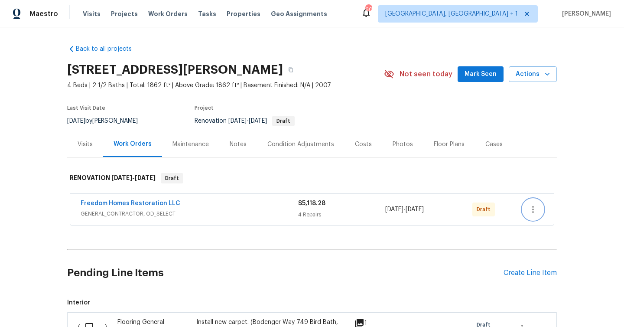
click at [529, 211] on icon "button" at bounding box center [533, 209] width 10 height 10
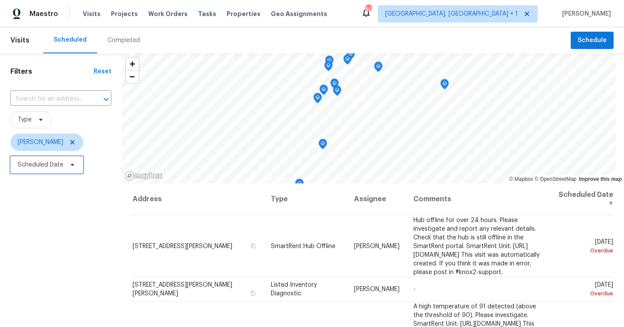
click at [62, 166] on span "Scheduled Date" at bounding box center [40, 164] width 45 height 9
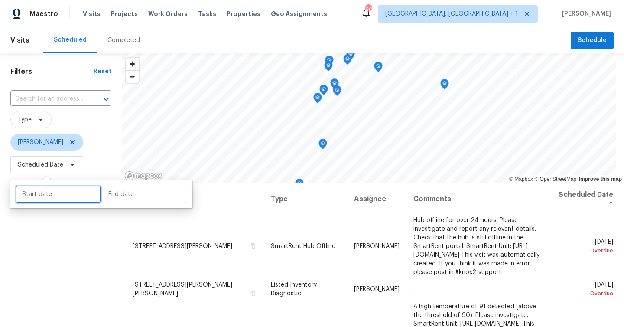
select select "8"
select select "2025"
select select "9"
select select "2025"
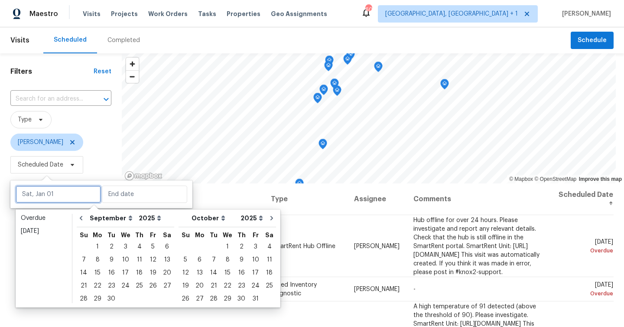
click at [80, 197] on input "text" at bounding box center [58, 193] width 85 height 17
type input "Thu, Sep 04"
type input "Thu, Oct 02"
click at [102, 246] on div "1" at bounding box center [98, 246] width 14 height 12
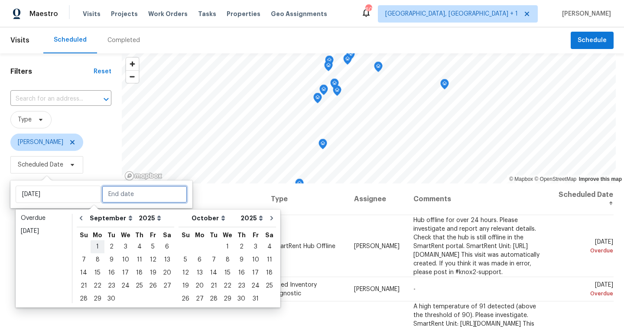
type input "Mon, Sep 01"
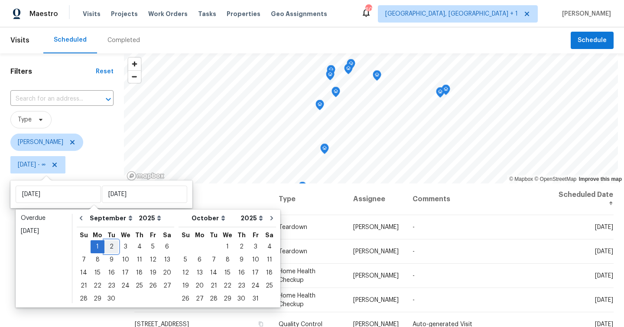
click at [112, 249] on div "2" at bounding box center [111, 246] width 14 height 12
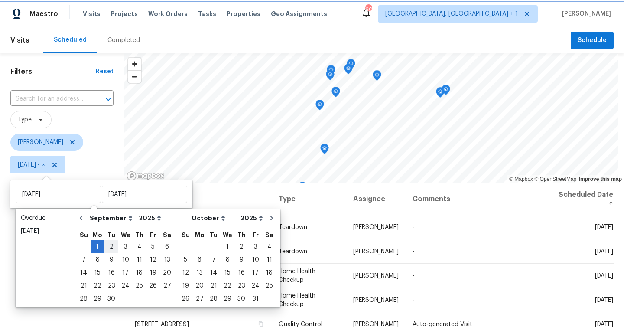
type input "Tue, Sep 02"
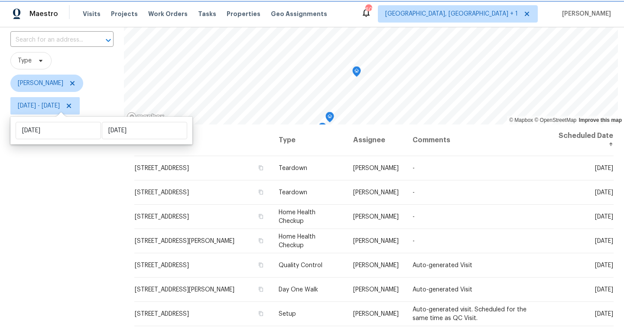
scroll to position [79, 0]
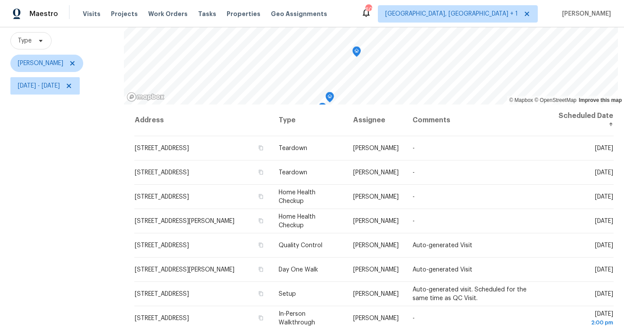
click at [113, 286] on div "Filters Reset ​ Type Mat Smith Mon, Sep 01 - Tue, Sep 02" at bounding box center [62, 169] width 124 height 391
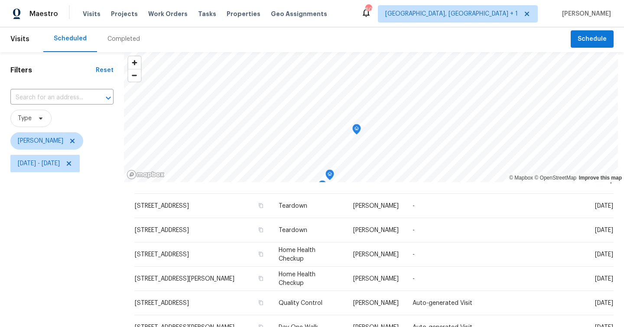
scroll to position [0, 0]
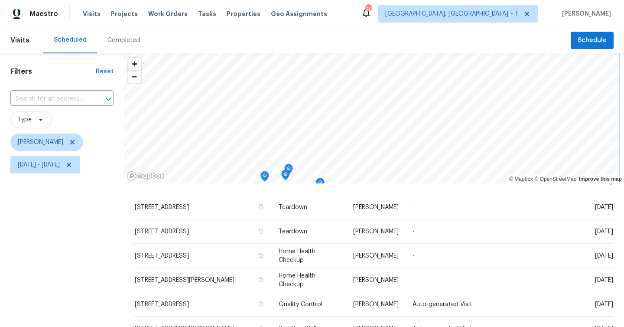
click at [340, 25] on div "Maestro Visits Projects Work Orders Tasks Properties Geo Assignments 60 Albuque…" at bounding box center [312, 163] width 624 height 327
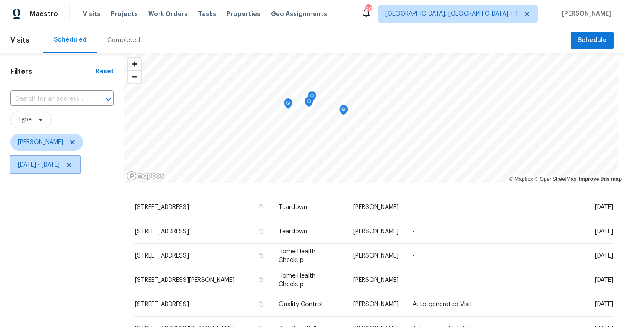
click at [72, 165] on icon at bounding box center [68, 164] width 7 height 7
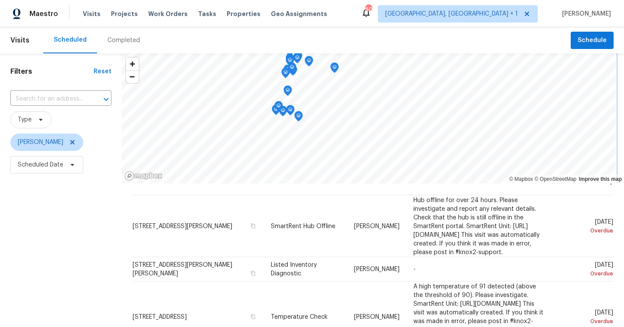
click at [328, 41] on div "Visits Scheduled Completed Schedule Filters Reset ​ Type Mat Smith Scheduled Da…" at bounding box center [312, 176] width 624 height 299
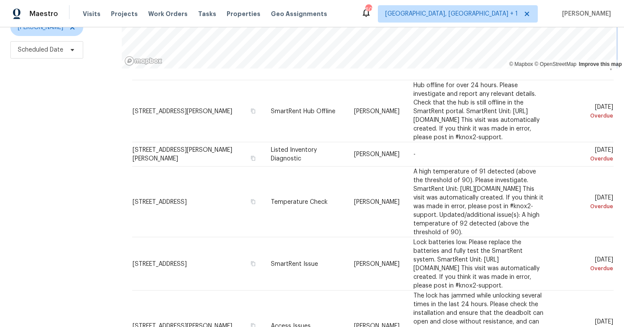
scroll to position [118, 0]
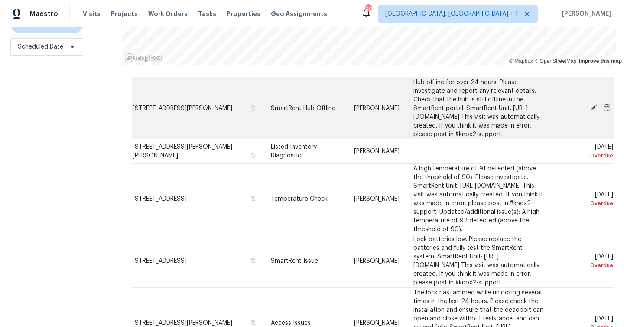
click at [595, 107] on icon at bounding box center [594, 108] width 8 height 8
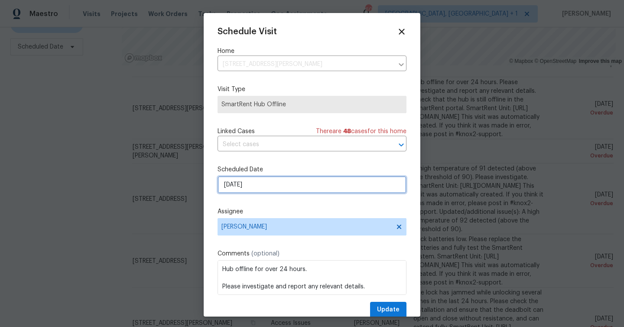
click at [291, 181] on input "8/29/2025" at bounding box center [311, 184] width 189 height 17
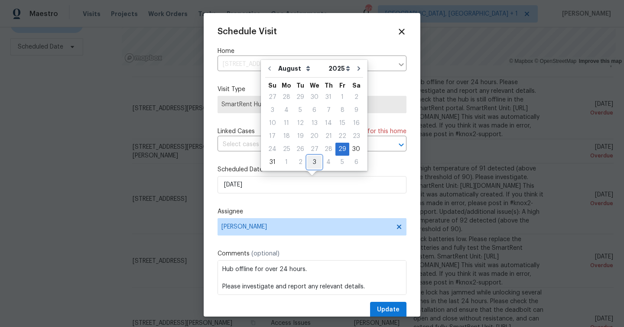
click at [309, 163] on div "3" at bounding box center [314, 162] width 14 height 12
type input "9/3/2025"
select select "8"
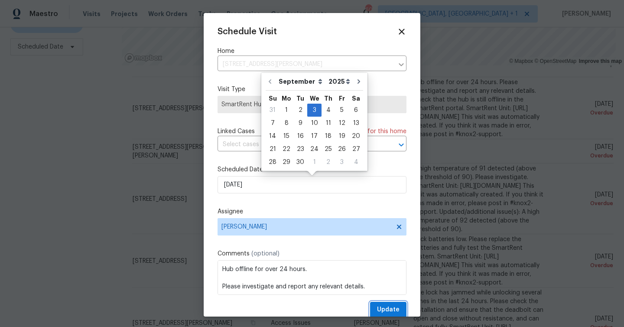
click at [395, 311] on span "Update" at bounding box center [388, 309] width 23 height 11
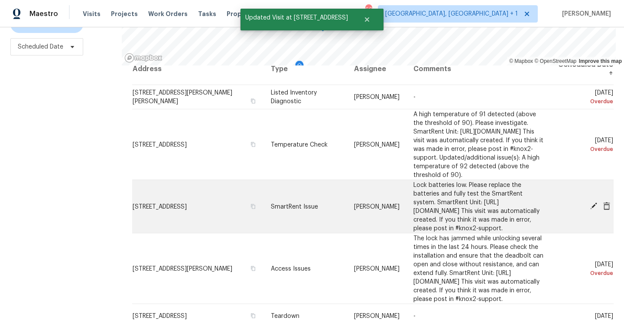
scroll to position [19, 0]
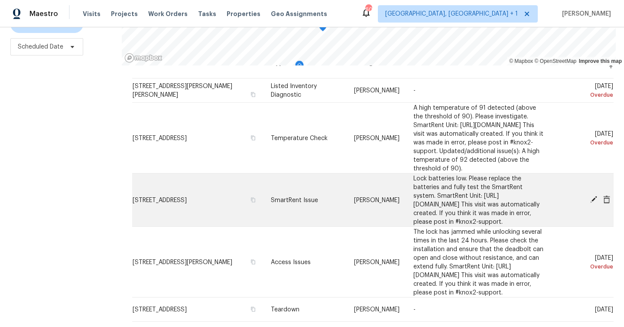
click at [593, 203] on icon at bounding box center [593, 199] width 7 height 7
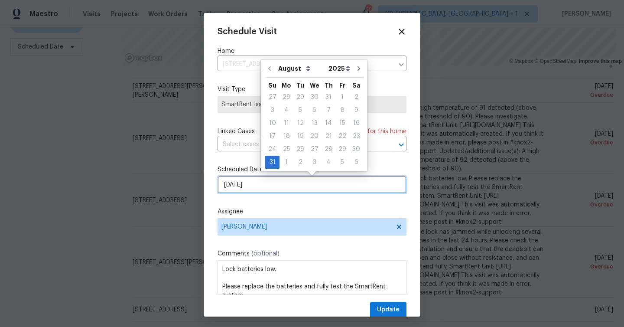
click at [321, 188] on input "8/31/2025" at bounding box center [311, 184] width 189 height 17
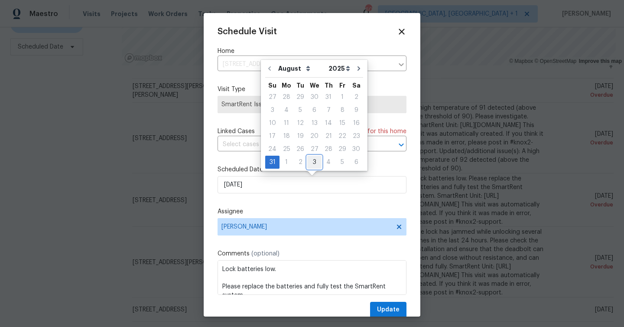
click at [313, 159] on div "3" at bounding box center [314, 162] width 14 height 12
type input "9/3/2025"
select select "8"
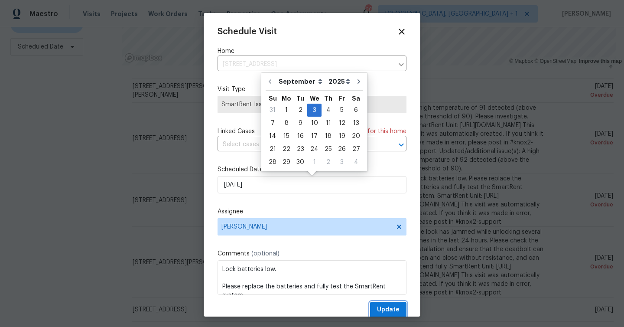
click at [391, 304] on button "Update" at bounding box center [388, 310] width 36 height 16
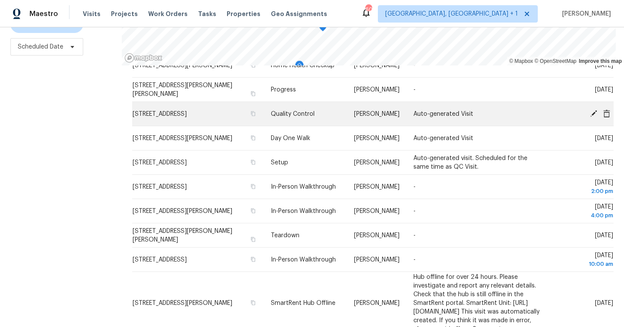
scroll to position [263, 0]
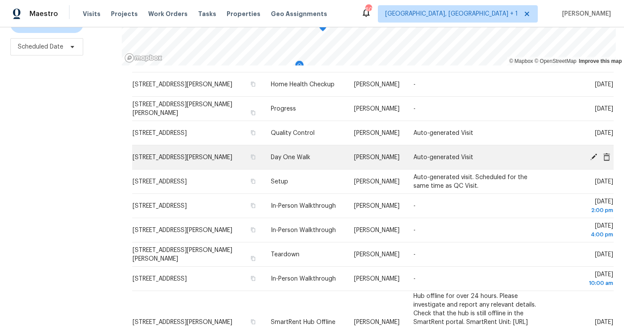
click at [595, 160] on icon at bounding box center [593, 156] width 7 height 7
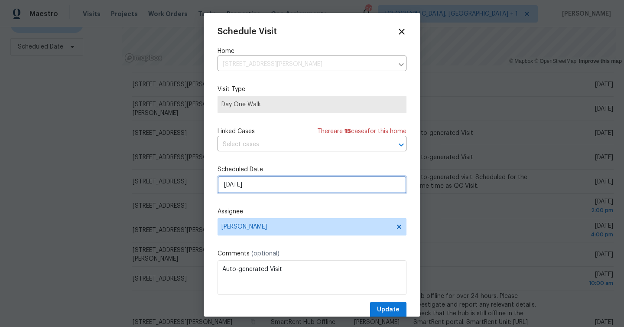
click at [272, 185] on input "[DATE]" at bounding box center [311, 184] width 189 height 17
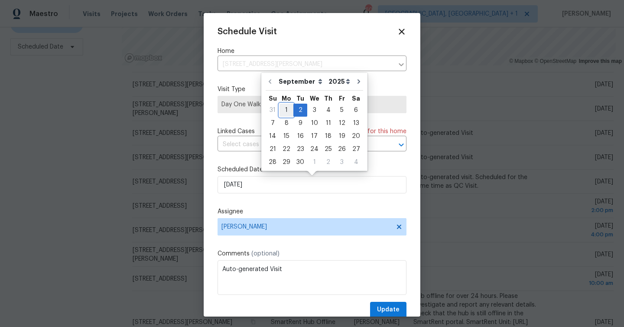
click at [286, 110] on div "1" at bounding box center [286, 110] width 14 height 12
type input "9/1/2025"
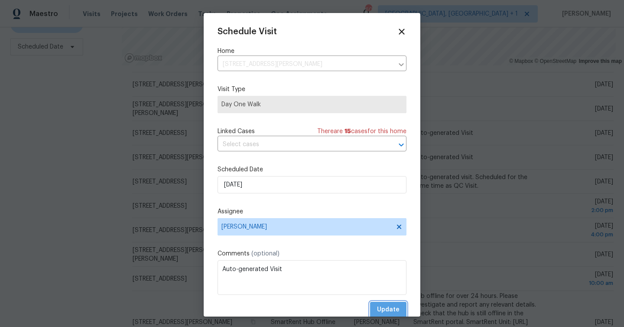
click at [391, 305] on span "Update" at bounding box center [388, 309] width 23 height 11
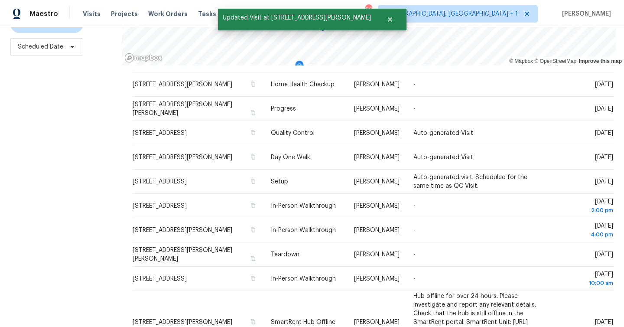
scroll to position [117, 0]
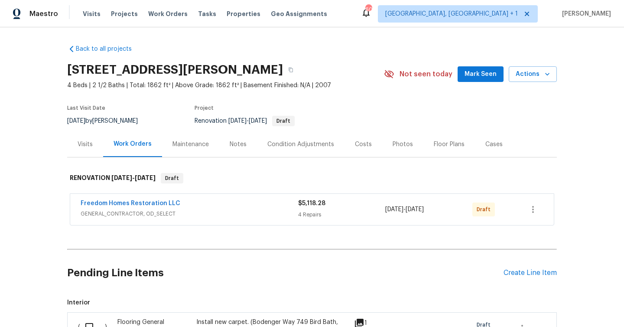
scroll to position [150, 0]
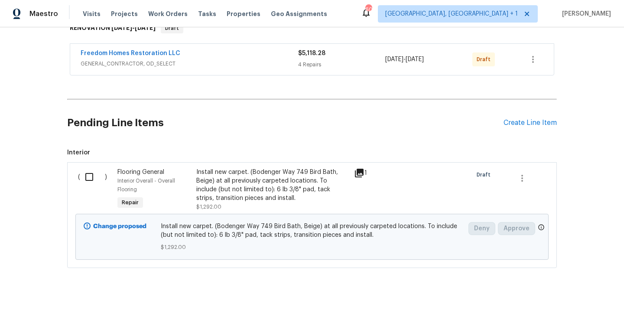
click at [91, 178] on input "checkbox" at bounding box center [92, 177] width 25 height 18
checkbox input "true"
click at [574, 311] on button "Create Work Order" at bounding box center [574, 305] width 71 height 16
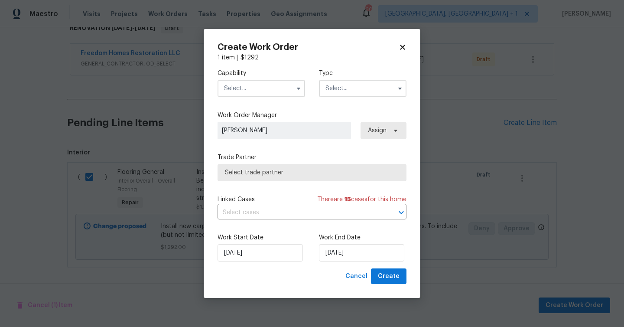
click at [269, 84] on input "text" at bounding box center [261, 88] width 88 height 17
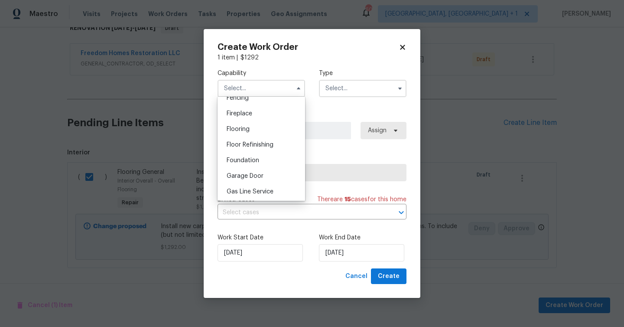
scroll to position [331, 0]
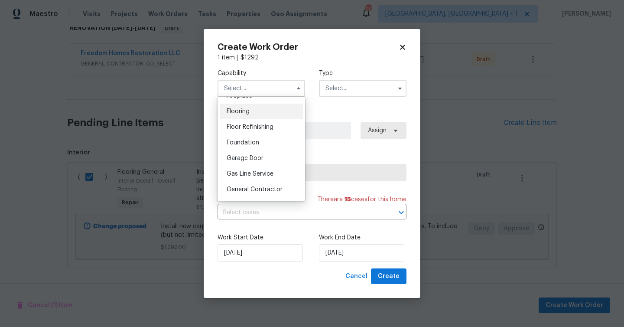
click at [256, 107] on div "Flooring" at bounding box center [261, 112] width 83 height 16
type input "Flooring"
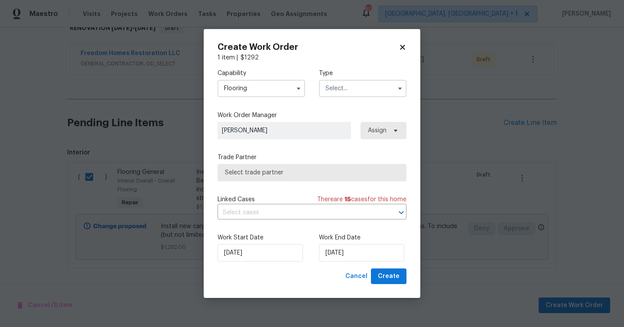
click at [343, 87] on input "text" at bounding box center [363, 88] width 88 height 17
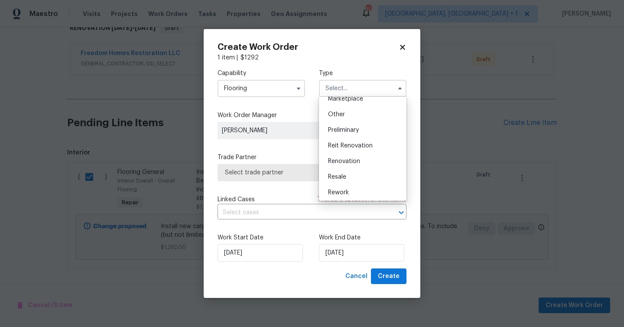
scroll to position [197, 0]
click at [365, 126] on div "Renovation" at bounding box center [362, 128] width 83 height 16
type input "Renovation"
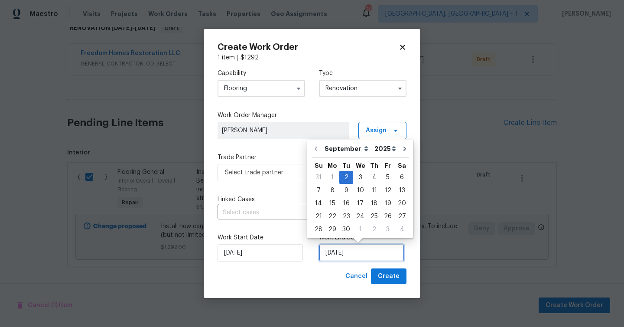
click at [357, 258] on input "[DATE]" at bounding box center [361, 252] width 85 height 17
click at [370, 189] on div "11" at bounding box center [373, 190] width 13 height 12
type input "[DATE]"
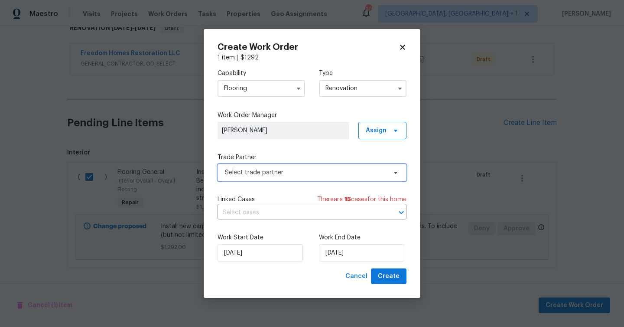
click at [304, 170] on span "Select trade partner" at bounding box center [306, 172] width 162 height 9
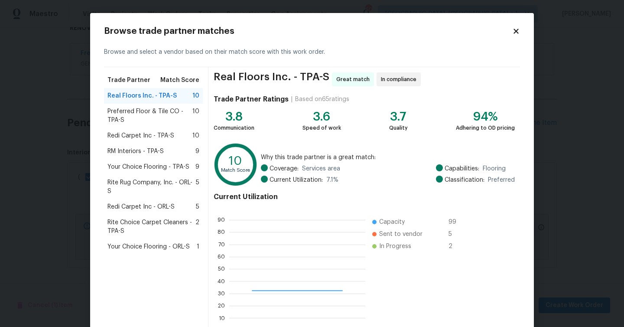
scroll to position [121, 136]
click at [139, 129] on div "Redi Carpet Inc - TPA-S 10" at bounding box center [153, 136] width 99 height 16
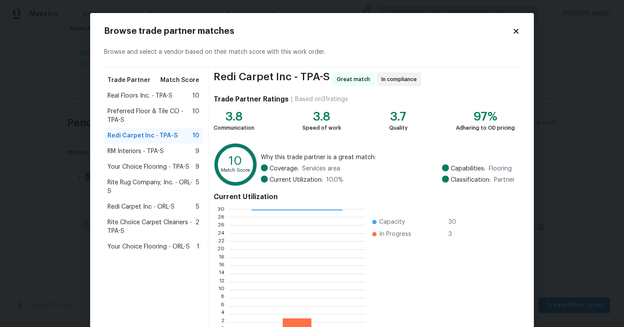
scroll to position [55, 0]
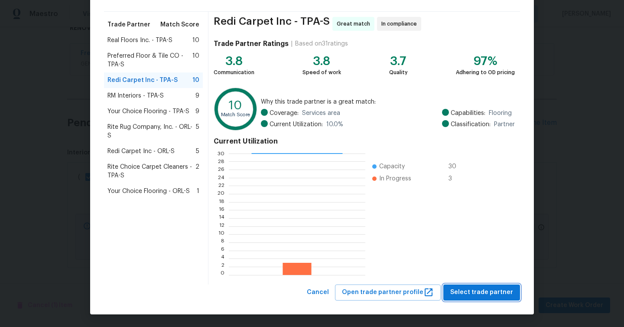
click at [506, 292] on span "Select trade partner" at bounding box center [481, 292] width 63 height 11
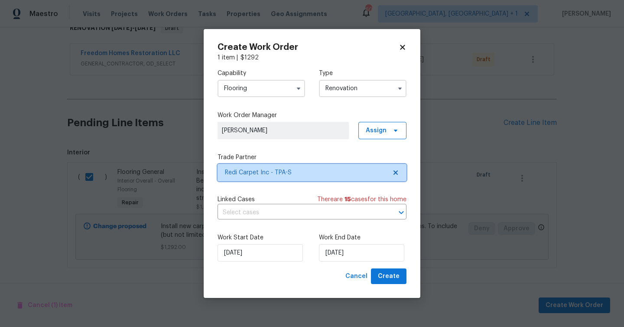
scroll to position [0, 0]
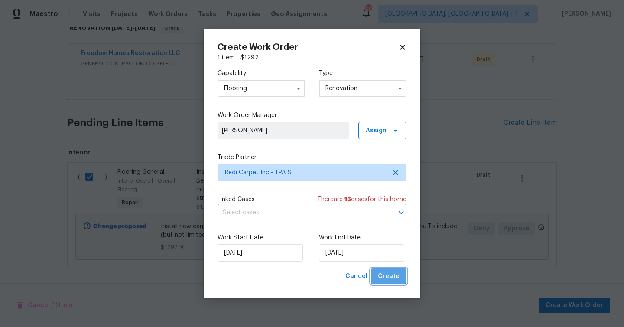
click at [383, 272] on span "Create" at bounding box center [389, 276] width 22 height 11
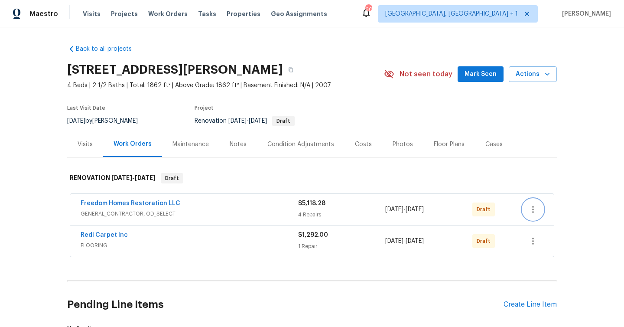
click at [535, 212] on icon "button" at bounding box center [533, 209] width 10 height 10
click at [536, 211] on li "Send to Vendor" at bounding box center [569, 209] width 94 height 14
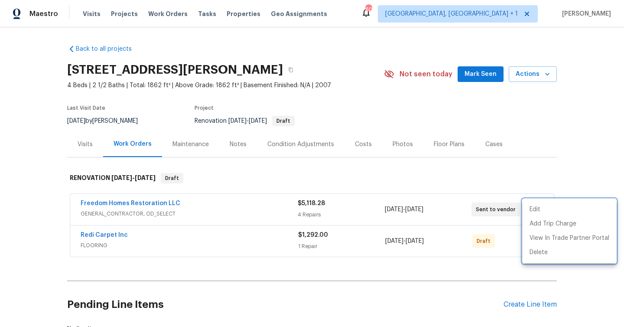
click at [495, 276] on div at bounding box center [312, 163] width 624 height 327
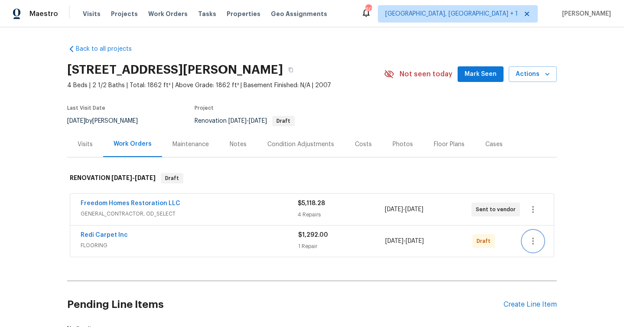
click at [531, 245] on icon "button" at bounding box center [533, 241] width 10 height 10
click at [537, 241] on li "Send to Vendor" at bounding box center [569, 241] width 94 height 14
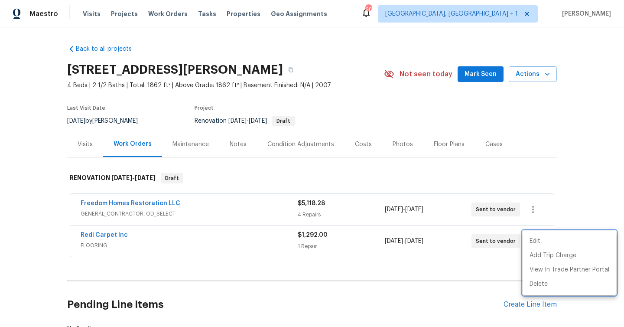
click at [525, 304] on div at bounding box center [312, 163] width 624 height 327
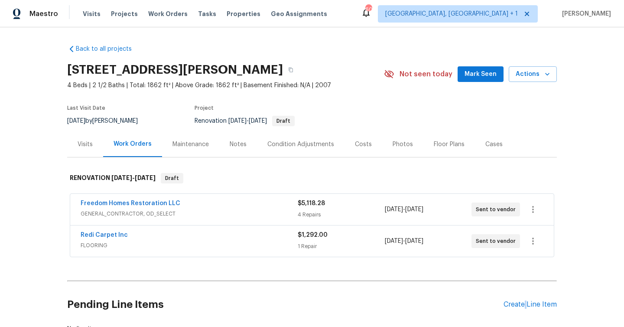
click at [525, 304] on div "Create Line Item" at bounding box center [529, 304] width 53 height 8
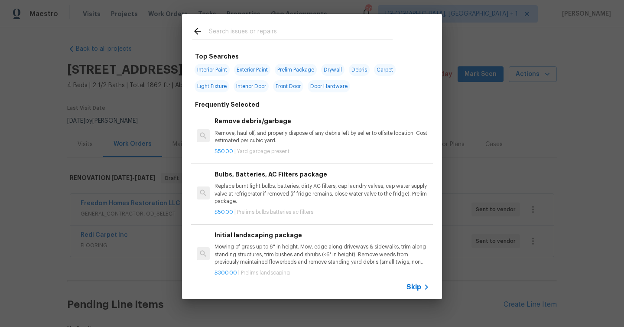
click at [260, 37] on input "text" at bounding box center [301, 32] width 184 height 13
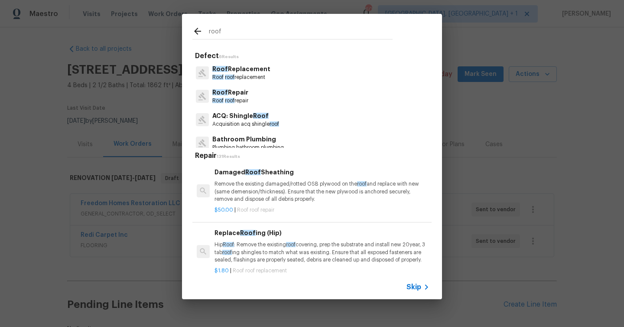
type input "roof"
click at [255, 115] on span "Roof" at bounding box center [261, 116] width 16 height 6
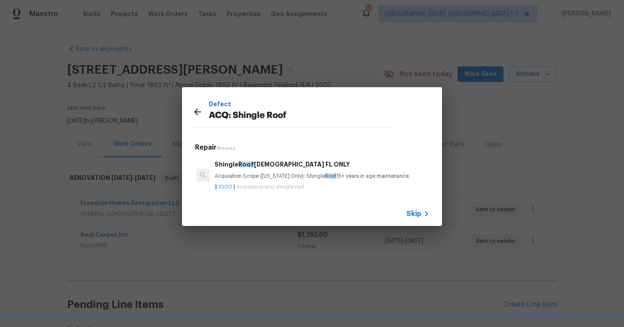
click at [321, 164] on h6 "Shingle Roof 15+ Years Old FL ONLY" at bounding box center [321, 164] width 215 height 10
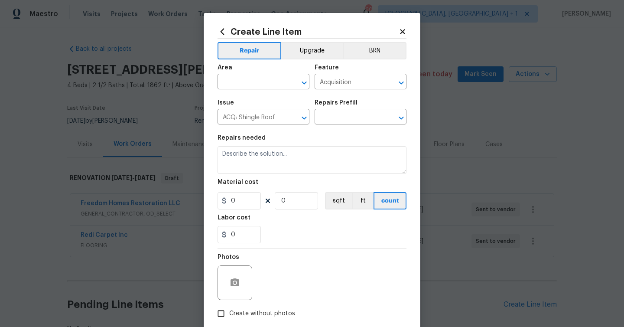
type input "Shingle Roof 15+ Years Old FL ONLY $10.00"
type textarea "Acquisition Scope (Florida Only): Shingle Roof 15+ years in age maintenance."
type input "10"
type input "1"
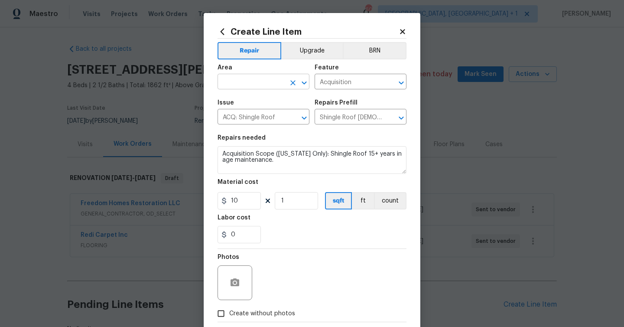
click at [257, 86] on input "text" at bounding box center [251, 82] width 68 height 13
click at [239, 104] on li "Roof" at bounding box center [263, 102] width 92 height 14
type input "Roof"
click at [290, 271] on div "Photos" at bounding box center [311, 277] width 189 height 56
click at [245, 202] on input "10" at bounding box center [238, 200] width 43 height 17
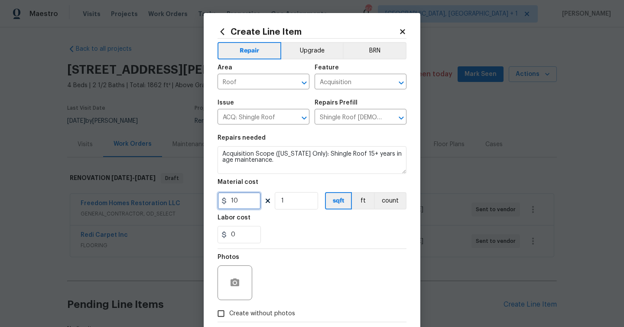
click at [245, 202] on input "10" at bounding box center [238, 200] width 43 height 17
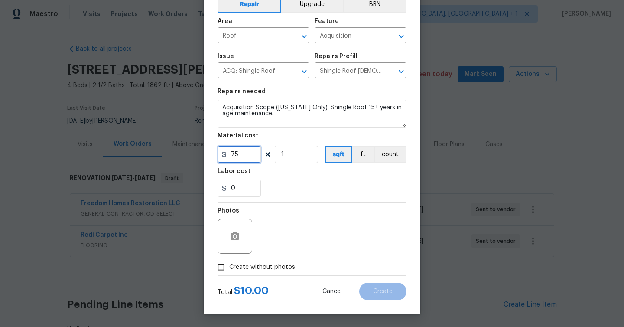
type input "75"
click at [233, 231] on icon "button" at bounding box center [235, 236] width 10 height 10
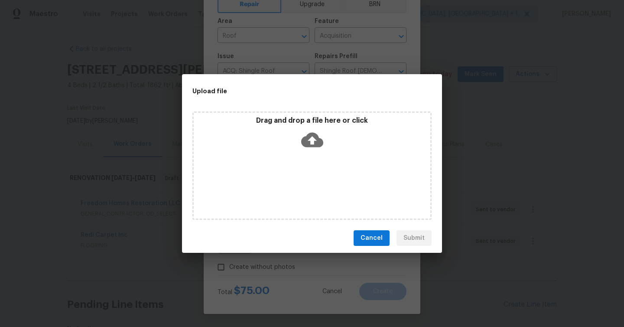
click at [314, 120] on p "Drag and drop a file here or click" at bounding box center [312, 120] width 237 height 9
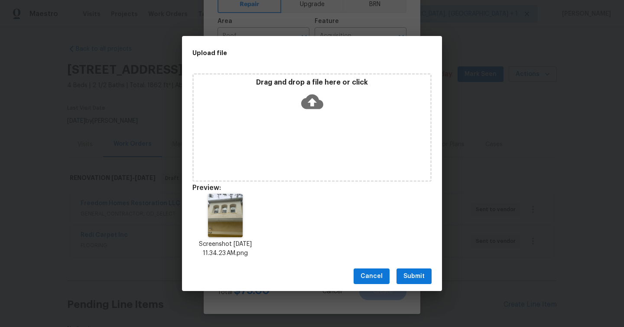
click at [416, 273] on span "Submit" at bounding box center [413, 276] width 21 height 11
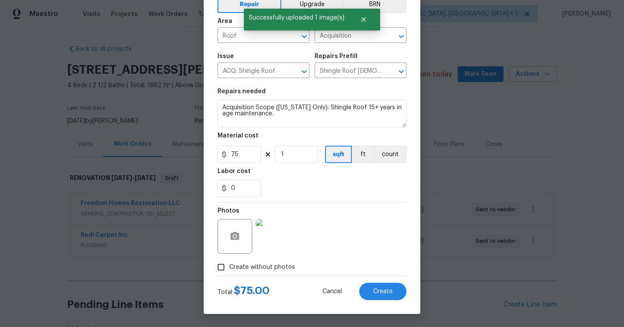
click at [393, 300] on div "Create Line Item Repair Upgrade BRN Area Roof ​ Feature Acquisition ​ Issue ACQ…" at bounding box center [312, 140] width 217 height 347
click at [393, 297] on button "Create" at bounding box center [382, 290] width 47 height 17
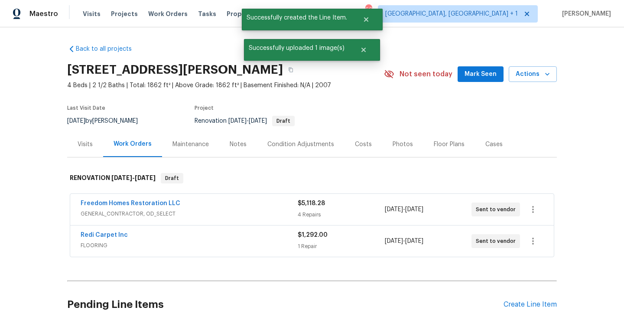
scroll to position [164, 0]
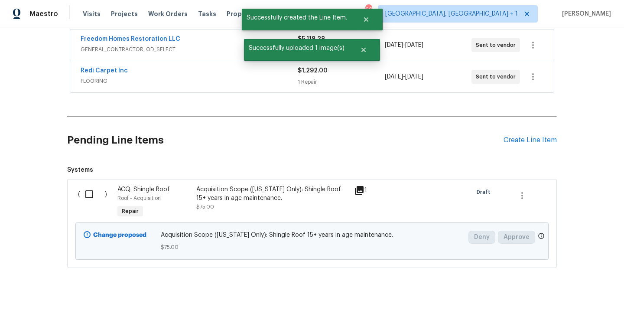
click at [87, 192] on input "checkbox" at bounding box center [92, 194] width 25 height 18
checkbox input "true"
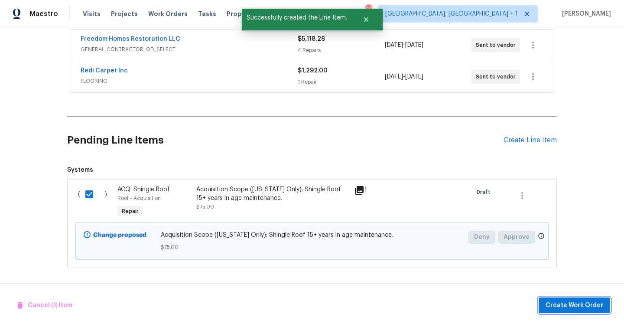
click at [588, 302] on span "Create Work Order" at bounding box center [574, 305] width 58 height 11
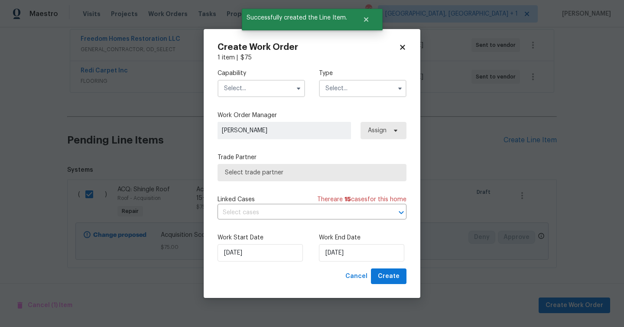
click at [240, 88] on input "text" at bounding box center [261, 88] width 88 height 17
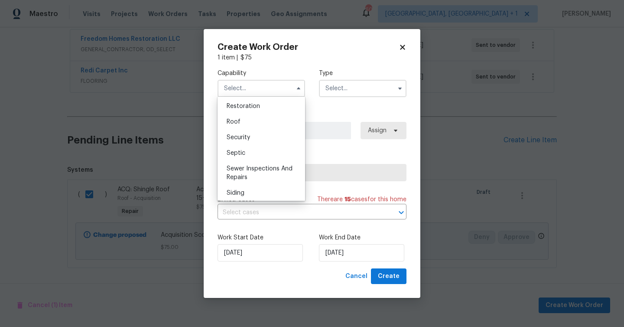
scroll to position [855, 0]
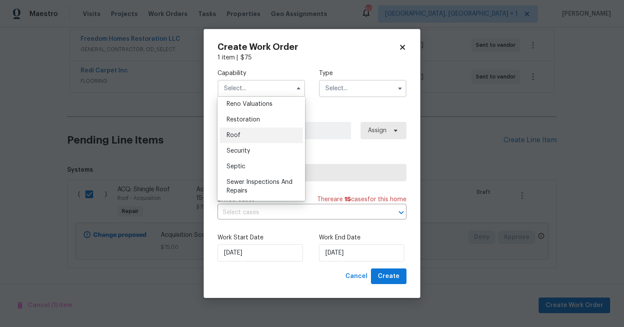
click at [241, 133] on div "Roof" at bounding box center [261, 135] width 83 height 16
type input "Roof"
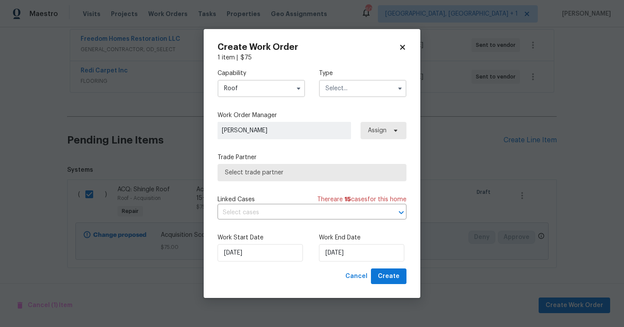
click at [341, 90] on input "text" at bounding box center [363, 88] width 88 height 17
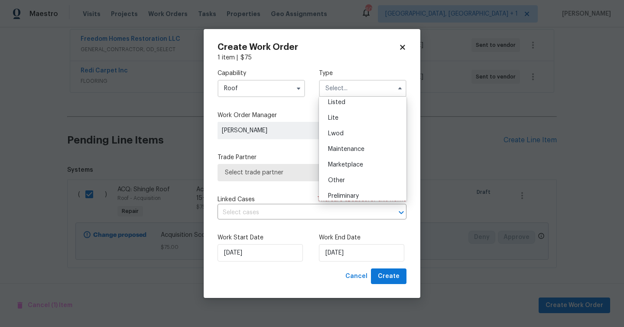
scroll to position [197, 0]
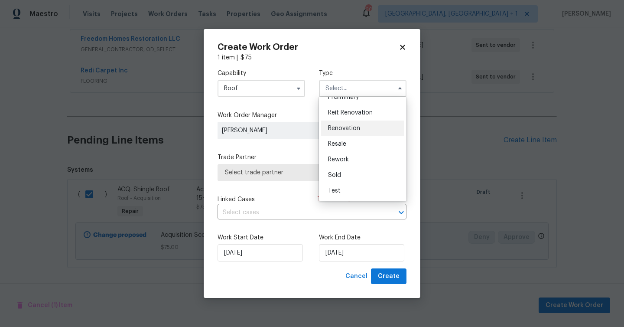
click at [350, 130] on span "Renovation" at bounding box center [344, 128] width 32 height 6
type input "Renovation"
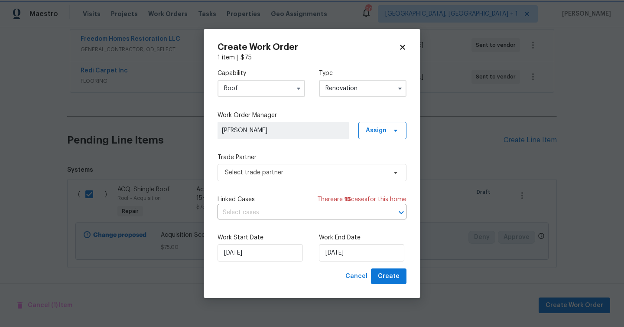
scroll to position [0, 0]
click at [311, 174] on span "Select trade partner" at bounding box center [306, 172] width 162 height 9
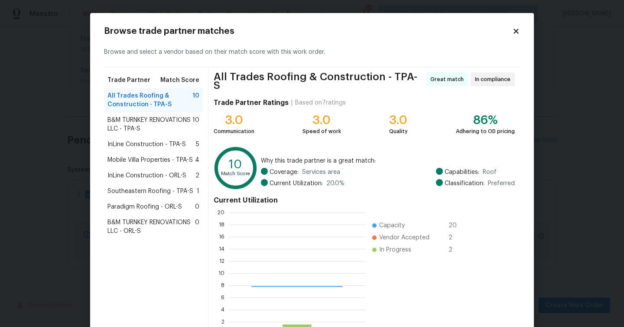
scroll to position [121, 136]
click at [143, 188] on span "Southeastern Roofing - TPA-S" at bounding box center [150, 191] width 86 height 9
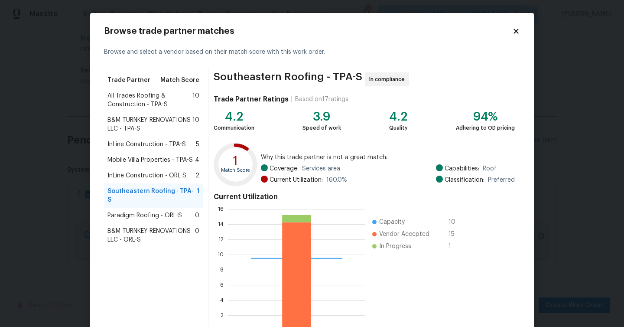
scroll to position [55, 0]
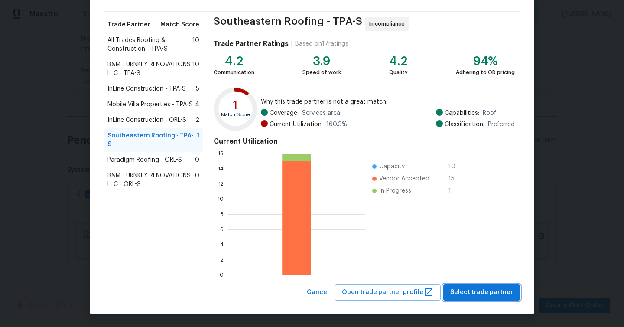
click at [481, 291] on span "Select trade partner" at bounding box center [481, 292] width 63 height 11
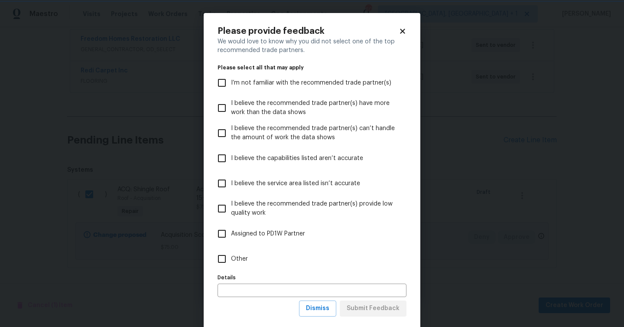
scroll to position [0, 0]
click at [252, 262] on label "Other" at bounding box center [306, 258] width 187 height 25
click at [231, 262] on input "Other" at bounding box center [222, 259] width 18 height 18
checkbox input "true"
click at [369, 308] on span "Submit Feedback" at bounding box center [373, 308] width 53 height 11
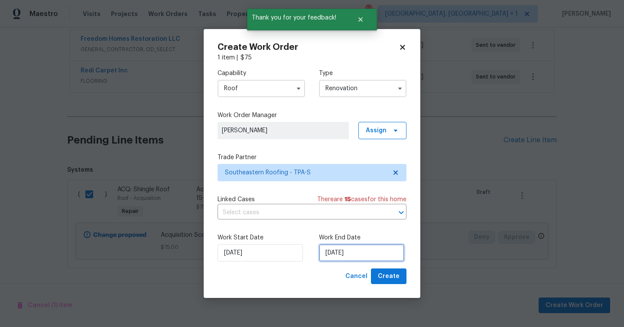
click at [360, 247] on input "9/2/2025" at bounding box center [361, 252] width 85 height 17
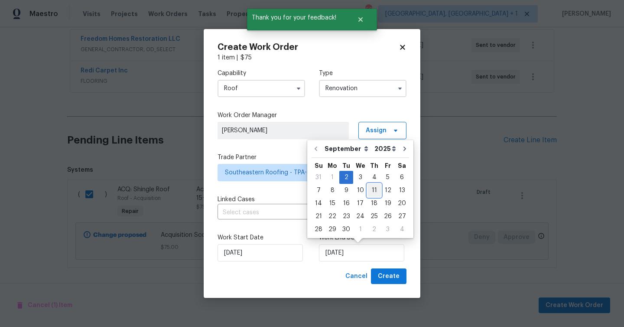
click at [371, 193] on div "11" at bounding box center [373, 190] width 13 height 12
type input "9/11/2025"
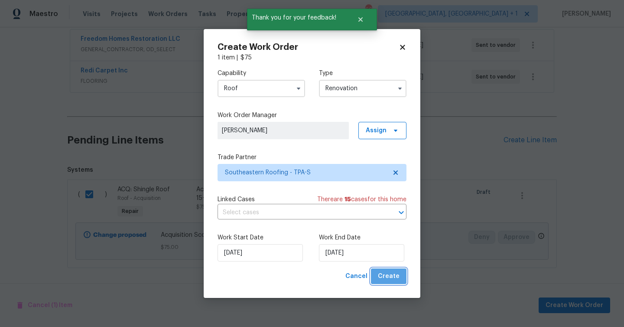
click at [397, 282] on button "Create" at bounding box center [389, 276] width 36 height 16
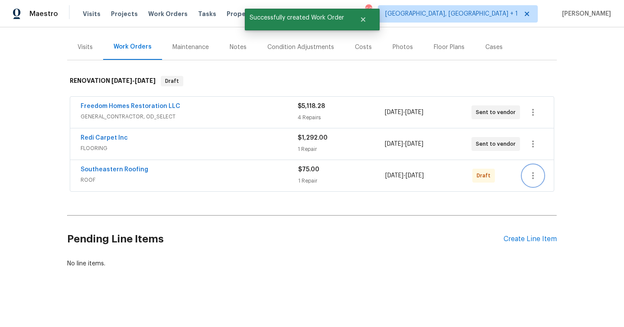
click at [532, 173] on icon "button" at bounding box center [533, 175] width 2 height 7
click at [548, 178] on li "Send to Vendor" at bounding box center [569, 176] width 94 height 14
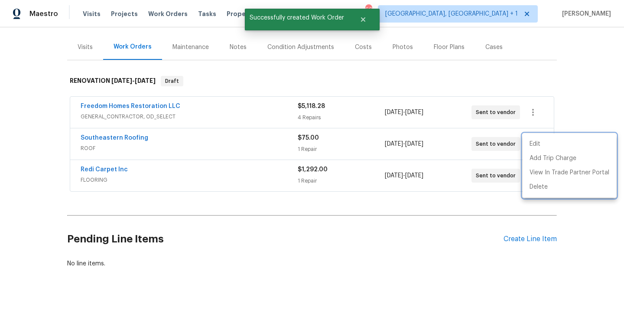
click at [141, 107] on div at bounding box center [312, 163] width 624 height 327
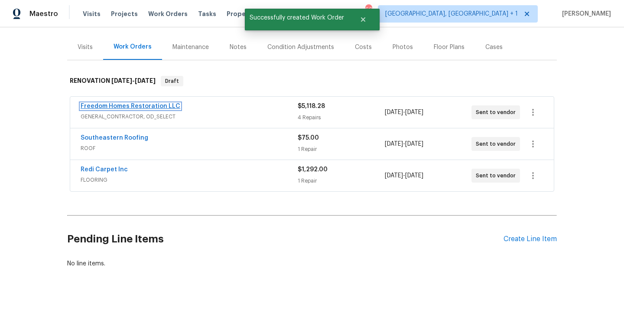
click at [144, 107] on link "Freedom Homes Restoration LLC" at bounding box center [131, 106] width 100 height 6
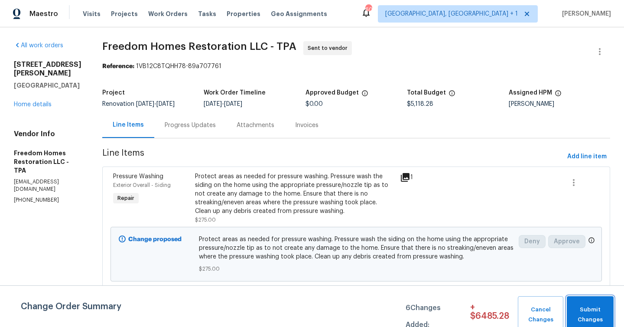
click at [589, 310] on span "Submit Changes" at bounding box center [590, 315] width 38 height 20
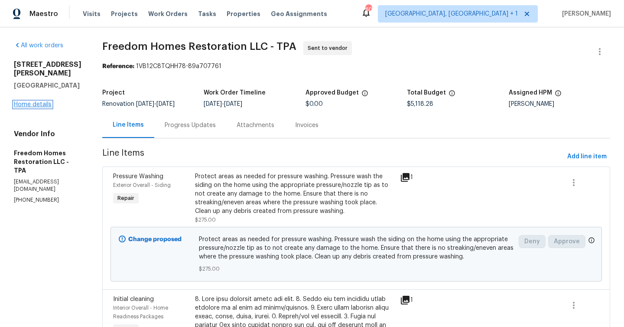
click at [39, 104] on link "Home details" at bounding box center [33, 104] width 38 height 6
